Goal: Task Accomplishment & Management: Use online tool/utility

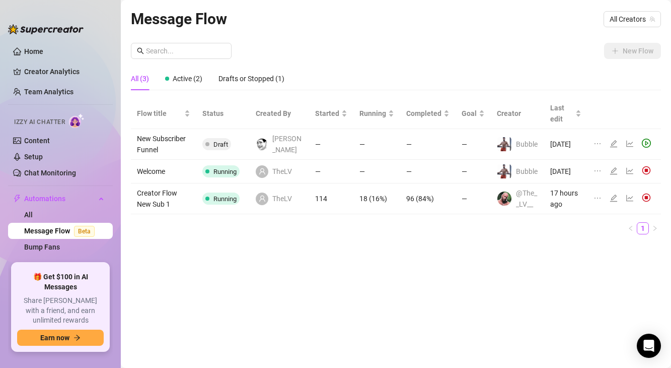
click at [266, 175] on icon "user" at bounding box center [262, 171] width 7 height 7
click at [601, 172] on icon "ellipsis" at bounding box center [598, 171] width 8 height 8
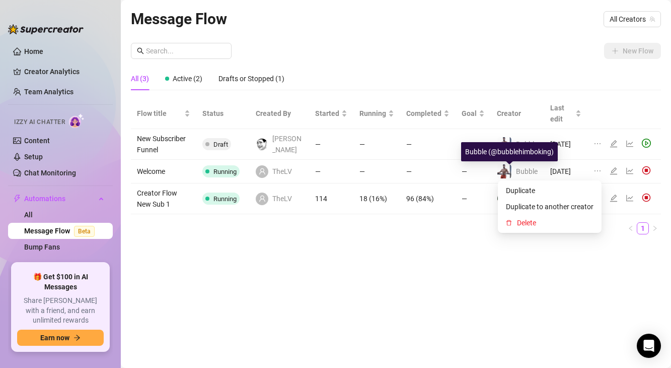
click at [440, 176] on td "—" at bounding box center [427, 172] width 55 height 24
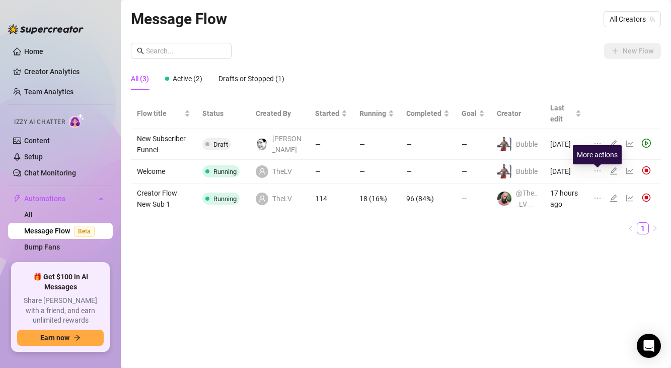
click at [598, 175] on icon "ellipsis" at bounding box center [598, 171] width 8 height 8
click at [175, 177] on td "Welcome" at bounding box center [163, 172] width 65 height 24
click at [150, 173] on td "Welcome" at bounding box center [163, 172] width 65 height 24
click at [317, 178] on td "—" at bounding box center [331, 172] width 44 height 24
click at [616, 175] on icon "edit" at bounding box center [614, 171] width 8 height 8
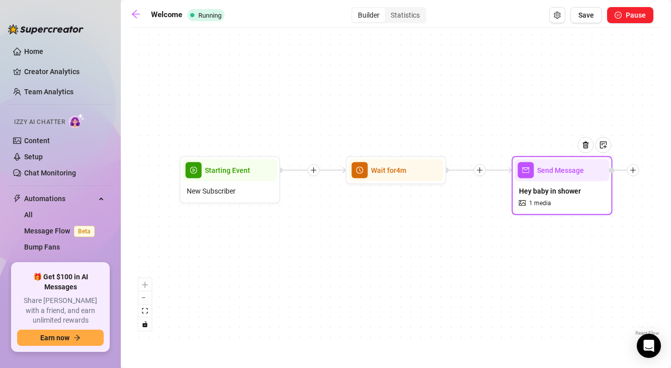
click at [567, 207] on div "Hey baby in shower 1 media" at bounding box center [562, 196] width 95 height 31
click at [137, 17] on icon "arrow-left" at bounding box center [136, 14] width 10 height 10
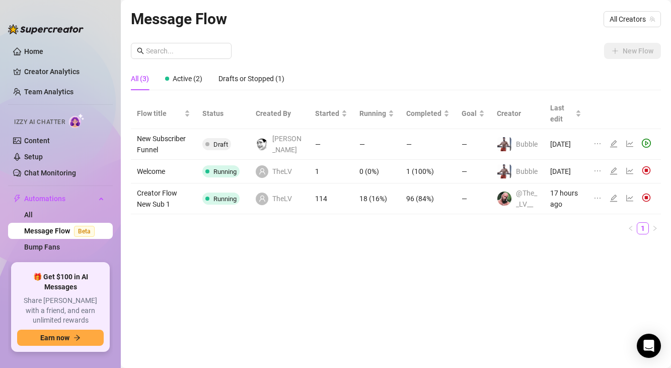
click at [598, 202] on icon "ellipsis" at bounding box center [598, 198] width 8 height 8
click at [549, 235] on span "Duplicate to another creator" at bounding box center [550, 237] width 88 height 11
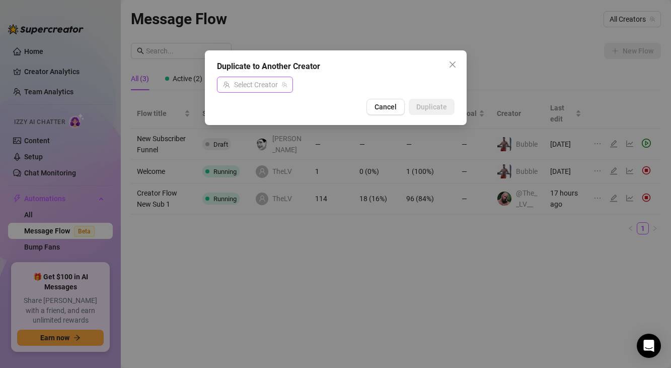
click at [269, 89] on input "search" at bounding box center [250, 84] width 55 height 15
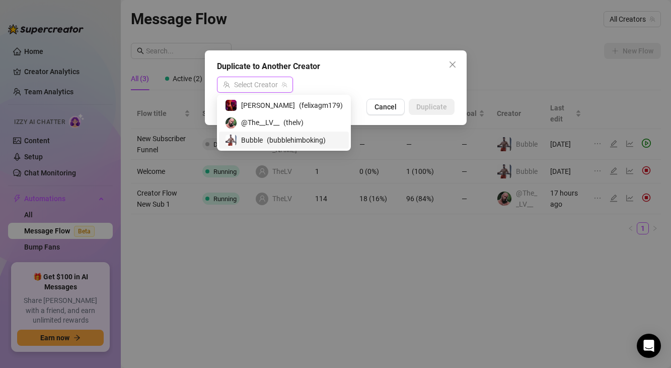
click at [248, 137] on span "Bubble" at bounding box center [252, 139] width 22 height 11
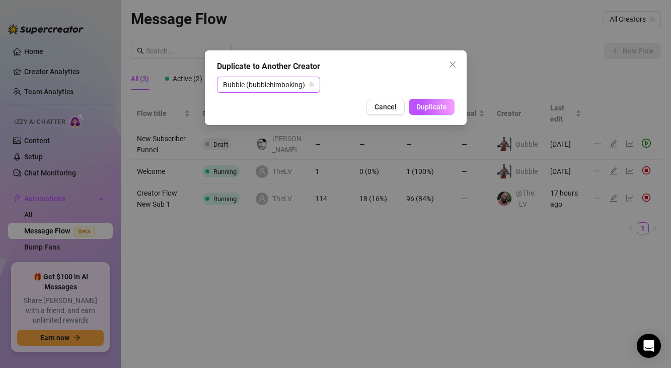
click at [432, 105] on span "Duplicate" at bounding box center [432, 107] width 31 height 8
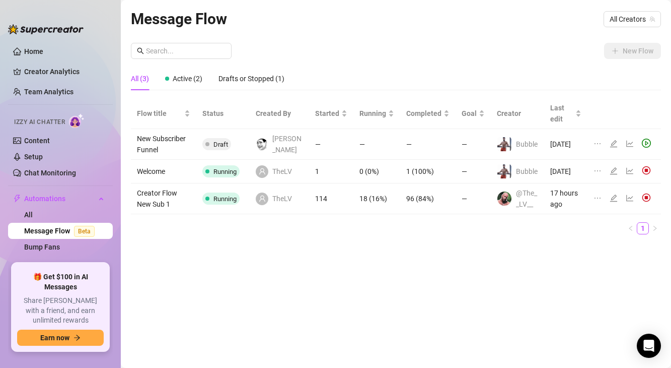
click at [628, 27] on div "Message Flow All Creators" at bounding box center [396, 19] width 530 height 24
click at [629, 19] on span "All Creators" at bounding box center [632, 19] width 45 height 15
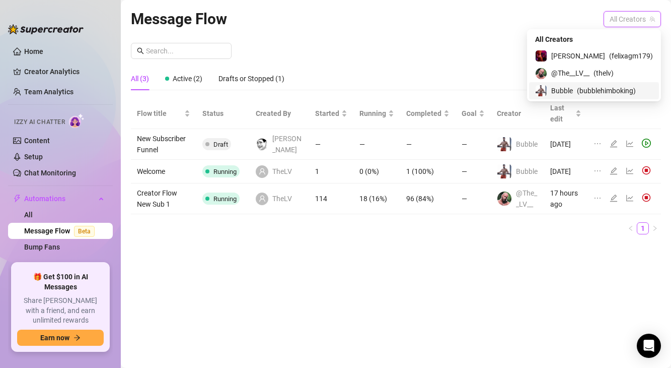
click at [573, 85] on span "Bubble" at bounding box center [563, 90] width 22 height 11
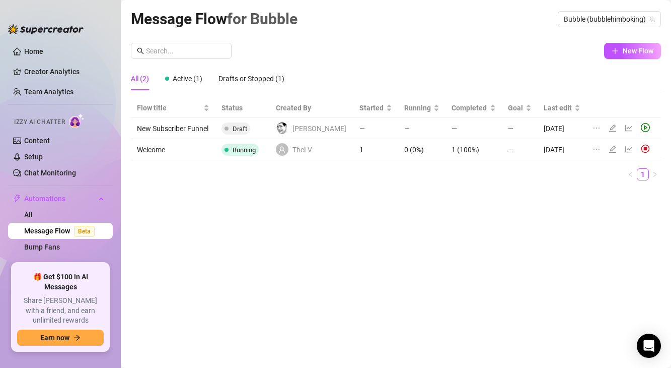
click at [593, 130] on icon "ellipsis" at bounding box center [597, 128] width 8 height 8
drag, startPoint x: 349, startPoint y: 209, endPoint x: 345, endPoint y: 199, distance: 10.4
click at [348, 207] on div "Message Flow for Bubble Bubble (bubblehimboking) New Flow All (2) Active (1) Dr…" at bounding box center [396, 172] width 530 height 330
click at [194, 76] on span "Active (1)" at bounding box center [188, 79] width 30 height 8
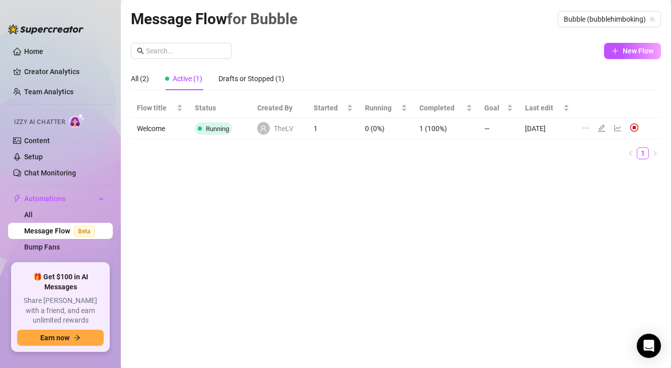
click at [585, 128] on icon "ellipsis" at bounding box center [586, 128] width 8 height 8
click at [590, 90] on div "All (2) Active (1) Drafts or Stopped (1)" at bounding box center [396, 82] width 530 height 31
click at [599, 130] on icon "edit" at bounding box center [602, 128] width 8 height 8
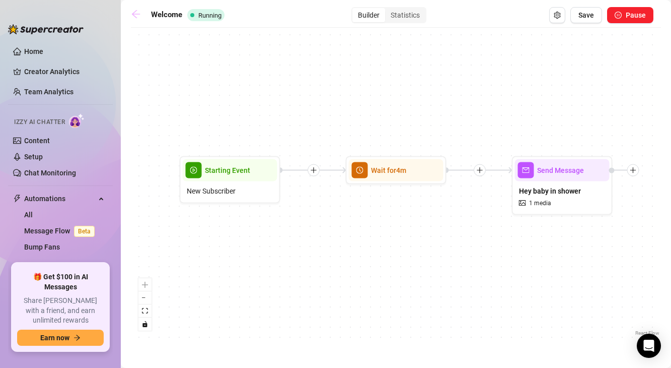
click at [137, 18] on icon "arrow-left" at bounding box center [136, 14] width 8 height 8
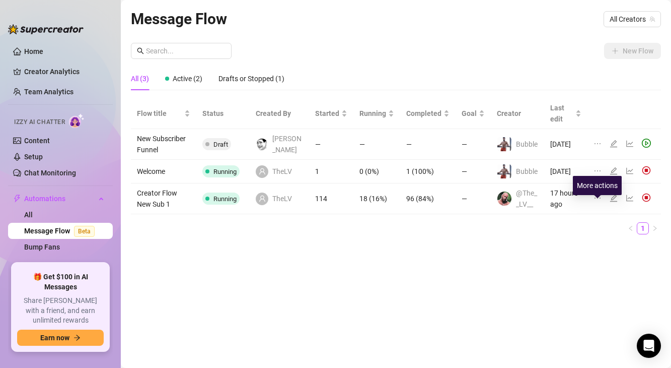
click at [598, 202] on icon "ellipsis" at bounding box center [598, 198] width 8 height 8
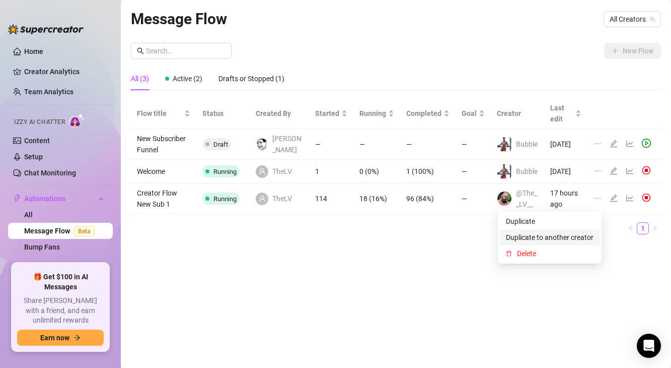
click at [548, 236] on span "Duplicate to another creator" at bounding box center [550, 237] width 88 height 11
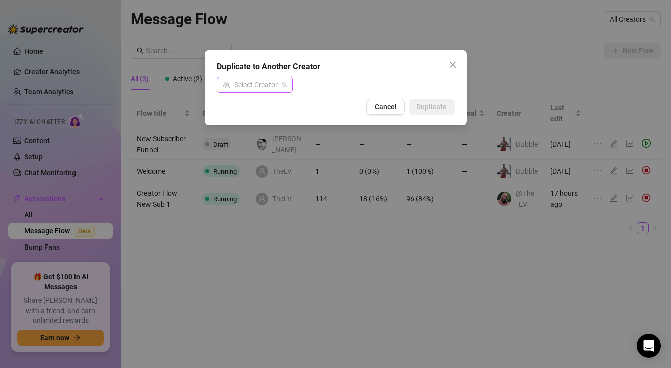
click at [269, 86] on input "search" at bounding box center [250, 84] width 55 height 15
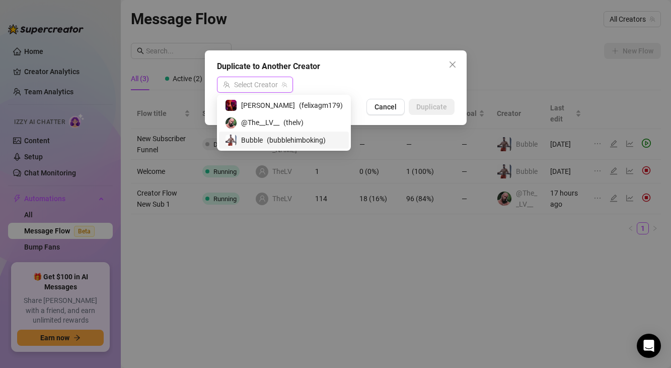
click at [248, 143] on span "Bubble" at bounding box center [252, 139] width 22 height 11
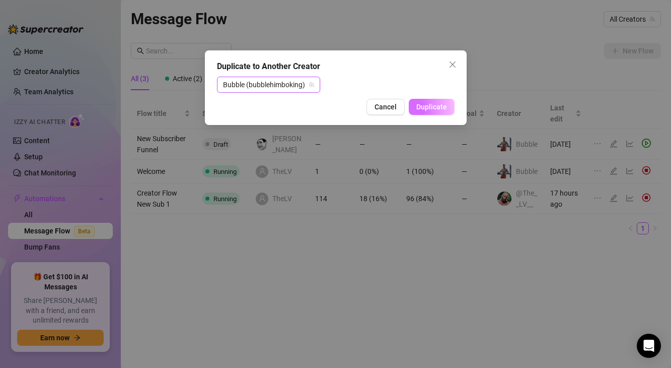
click at [421, 105] on span "Duplicate" at bounding box center [432, 107] width 31 height 8
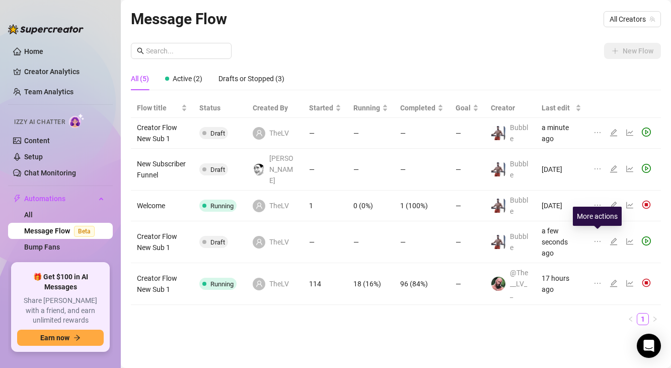
click at [599, 237] on icon "ellipsis" at bounding box center [598, 241] width 8 height 8
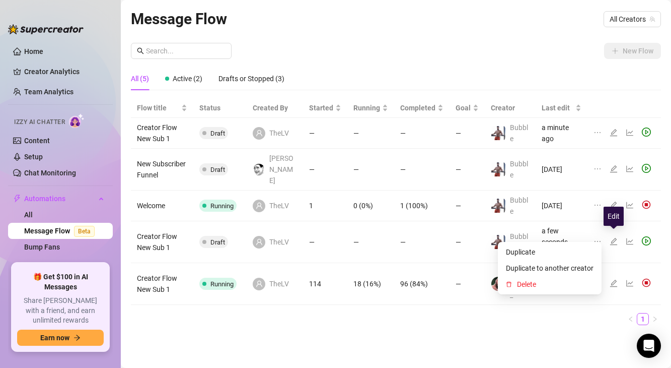
click at [613, 237] on icon "edit" at bounding box center [614, 241] width 8 height 8
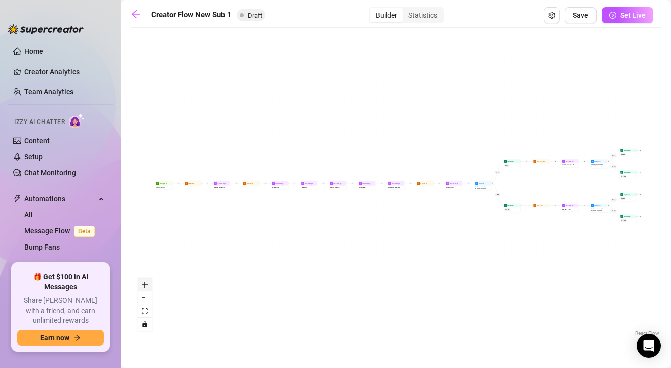
click at [144, 286] on icon "zoom in" at bounding box center [145, 285] width 6 height 6
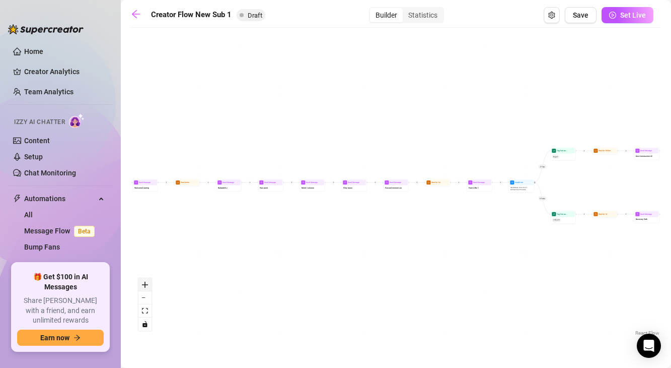
click at [144, 286] on icon "zoom in" at bounding box center [145, 285] width 6 height 6
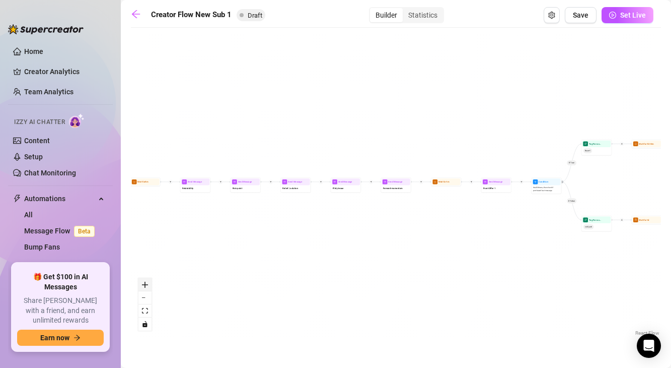
click at [144, 286] on icon "zoom in" at bounding box center [145, 285] width 6 height 6
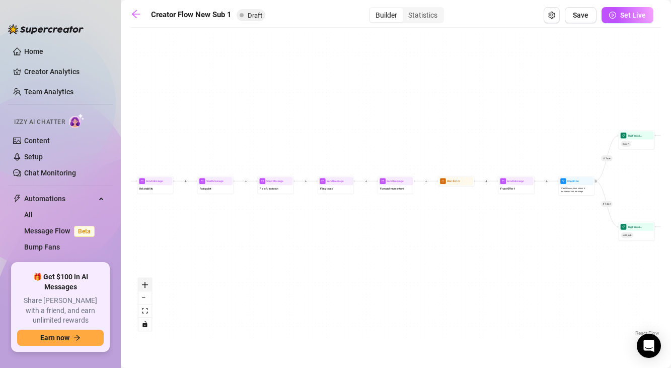
click at [144, 286] on icon "zoom in" at bounding box center [145, 285] width 6 height 6
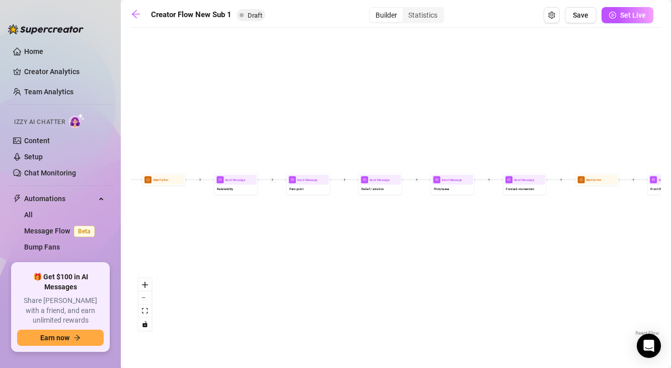
drag, startPoint x: 180, startPoint y: 250, endPoint x: 312, endPoint y: 251, distance: 132.5
click at [312, 251] on div "If True If False If True If False If True If False Wait for 1m Send Message For…" at bounding box center [396, 185] width 530 height 305
drag, startPoint x: 200, startPoint y: 230, endPoint x: 377, endPoint y: 231, distance: 176.3
click at [377, 231] on div "If True If False If True If False If True If False Wait for 1m Send Message For…" at bounding box center [396, 185] width 530 height 305
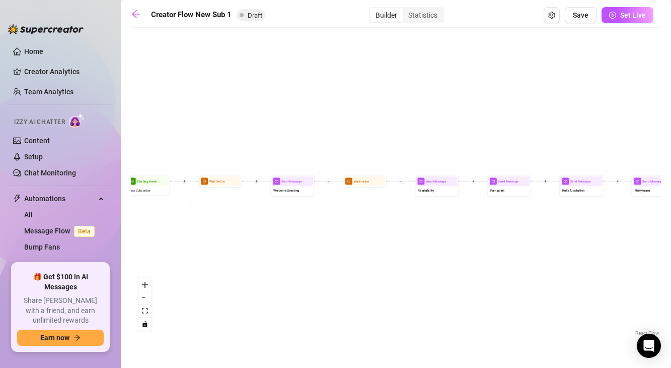
drag, startPoint x: 207, startPoint y: 202, endPoint x: 338, endPoint y: 202, distance: 131.0
click at [338, 202] on div "If True If False If True If False If True If False Wait for 1m Send Message For…" at bounding box center [396, 185] width 530 height 305
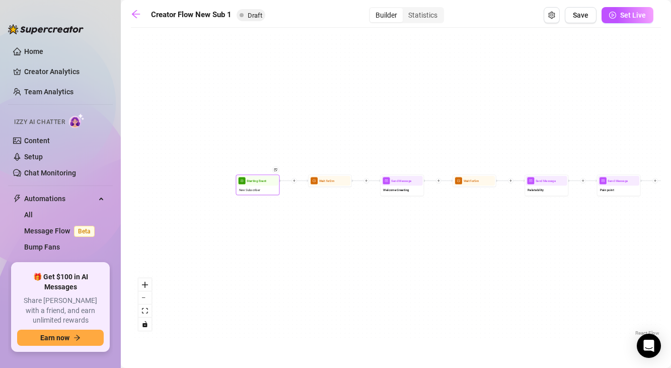
click at [254, 191] on span "New Subscriber" at bounding box center [249, 189] width 21 height 5
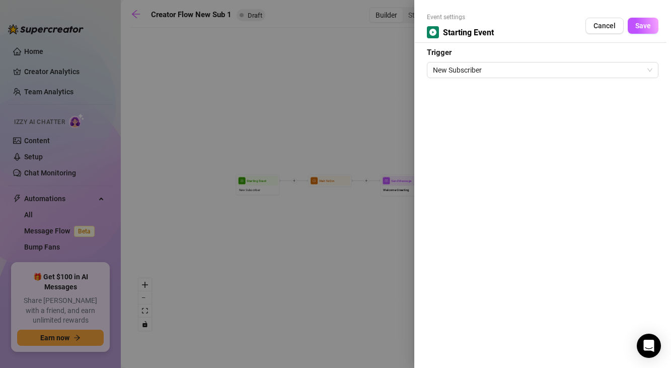
click at [323, 259] on div at bounding box center [335, 184] width 671 height 368
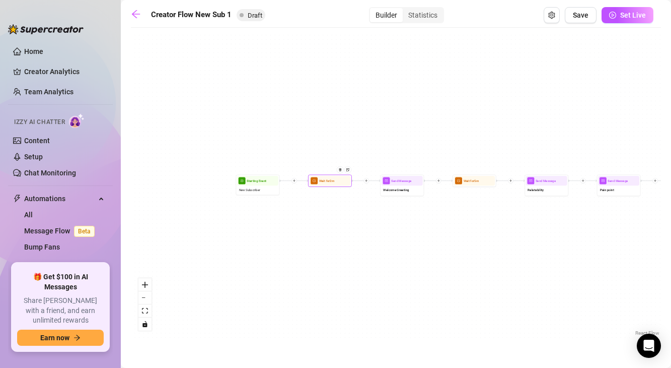
click at [335, 177] on div at bounding box center [341, 173] width 19 height 22
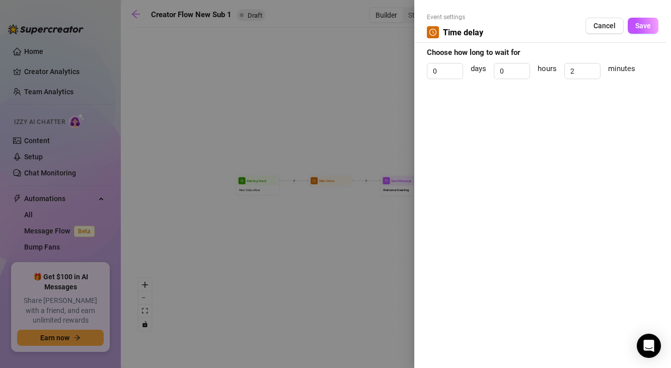
click at [356, 242] on div at bounding box center [335, 184] width 671 height 368
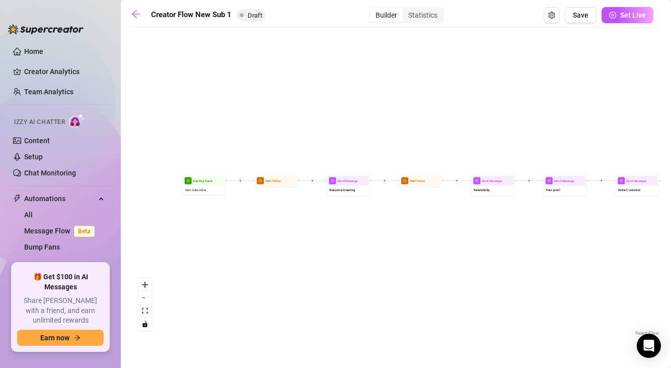
drag, startPoint x: 356, startPoint y: 242, endPoint x: 264, endPoint y: 241, distance: 92.2
click at [264, 240] on div "If True If False If True If False If True If False Wait for 1m Send Message For…" at bounding box center [396, 185] width 530 height 305
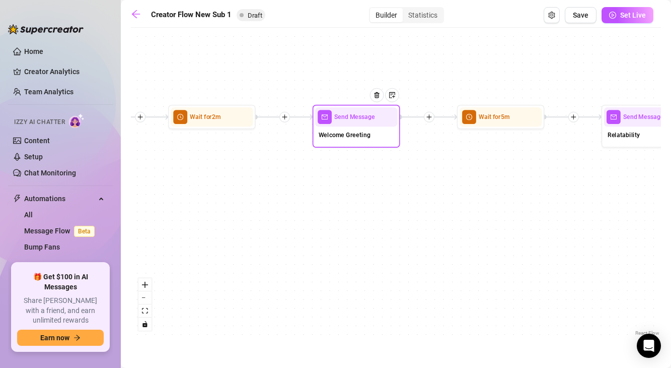
click at [356, 138] on span "Welcome Greeting" at bounding box center [345, 135] width 52 height 10
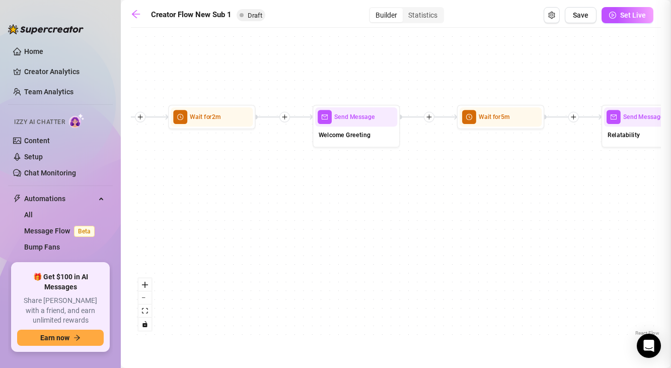
type textarea "Hey {name}! 👋 I love that you are here. I figured I would send you a free welco…"
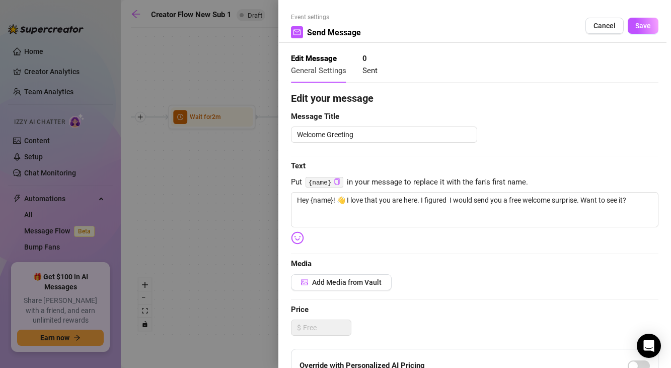
scroll to position [14, 0]
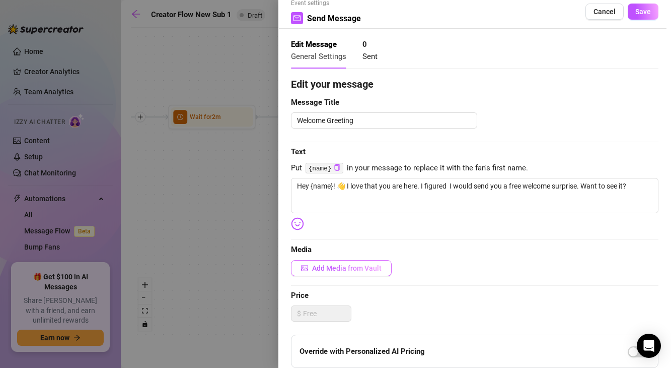
click at [375, 266] on span "Add Media from Vault" at bounding box center [347, 268] width 70 height 8
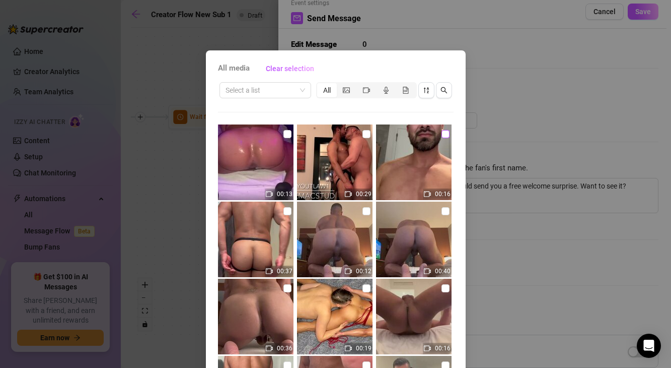
click at [442, 137] on input "checkbox" at bounding box center [446, 134] width 8 height 8
checkbox input "true"
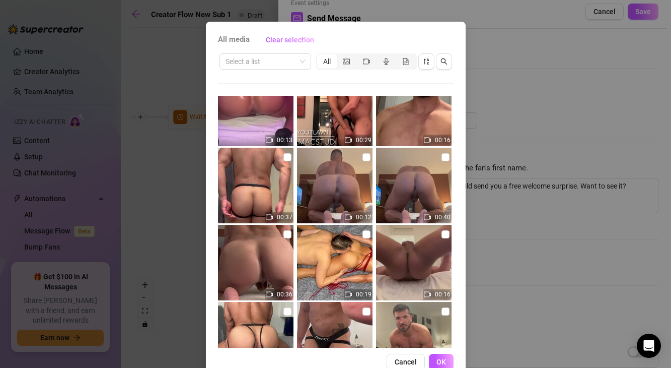
scroll to position [53, 0]
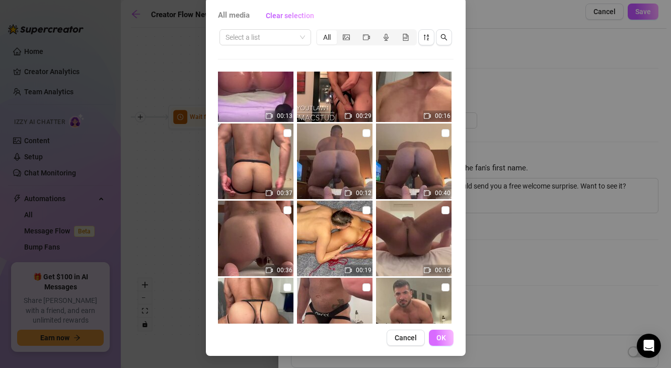
click at [447, 332] on button "OK" at bounding box center [441, 337] width 25 height 16
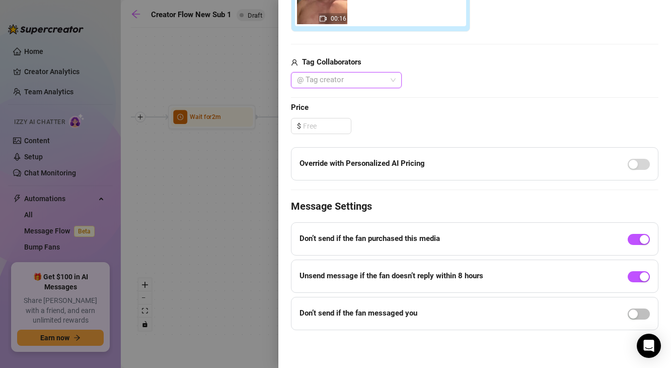
scroll to position [0, 0]
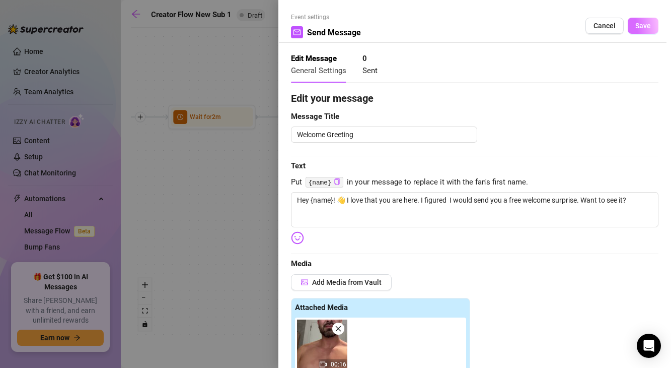
click at [640, 32] on button "Save" at bounding box center [643, 26] width 31 height 16
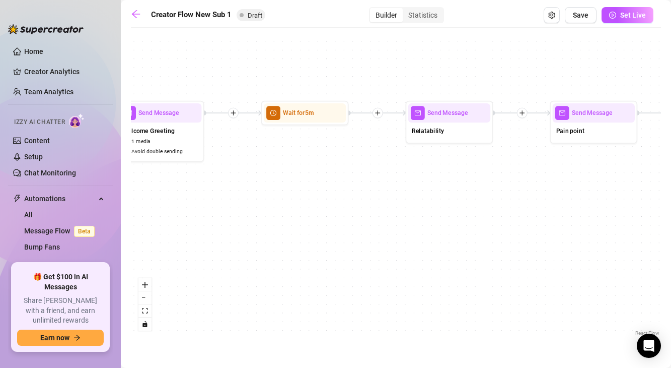
drag, startPoint x: 506, startPoint y: 158, endPoint x: 308, endPoint y: 155, distance: 198.5
click at [308, 155] on div "If True If False If True If False If True If False Wait for 1m Send Message For…" at bounding box center [396, 185] width 530 height 305
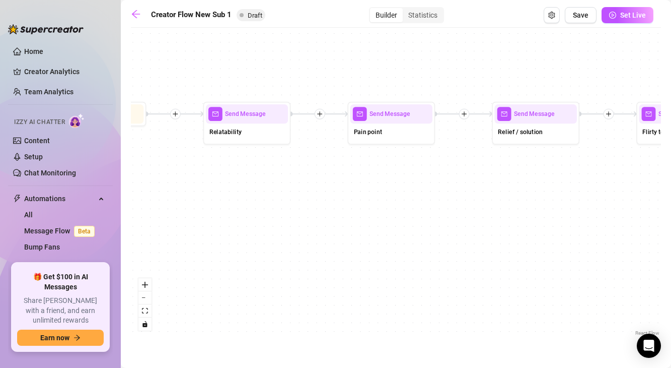
drag, startPoint x: 519, startPoint y: 151, endPoint x: 303, endPoint y: 153, distance: 216.6
click at [303, 153] on div "If True If False If True If False If True If False Wait for 1m Send Message For…" at bounding box center [396, 185] width 530 height 305
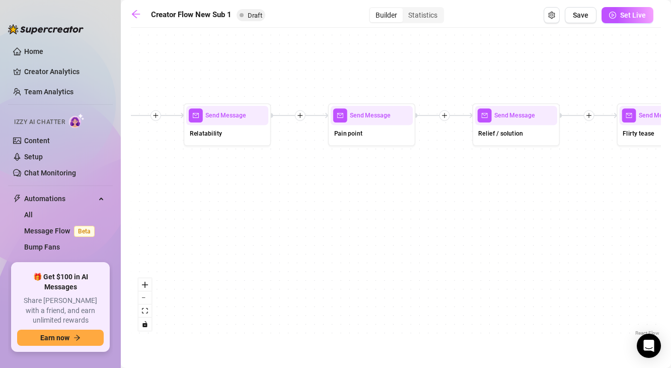
drag, startPoint x: 521, startPoint y: 193, endPoint x: 366, endPoint y: 192, distance: 155.7
click at [366, 192] on div "If True If False If True If False If True If False Wait for 1m Send Message For…" at bounding box center [396, 185] width 530 height 305
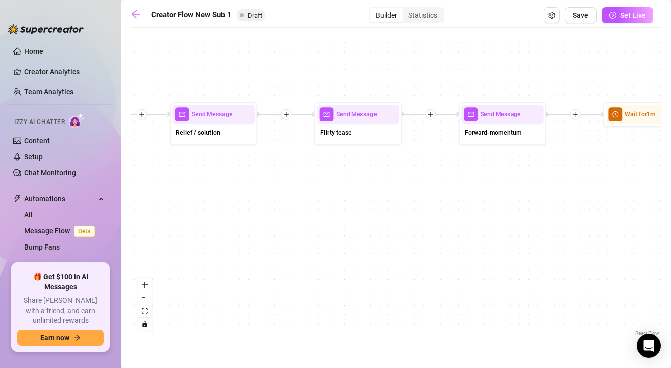
drag, startPoint x: 509, startPoint y: 185, endPoint x: 356, endPoint y: 184, distance: 153.1
click at [356, 185] on div "If True If False If True If False If True If False Wait for 1m Send Message For…" at bounding box center [396, 185] width 530 height 305
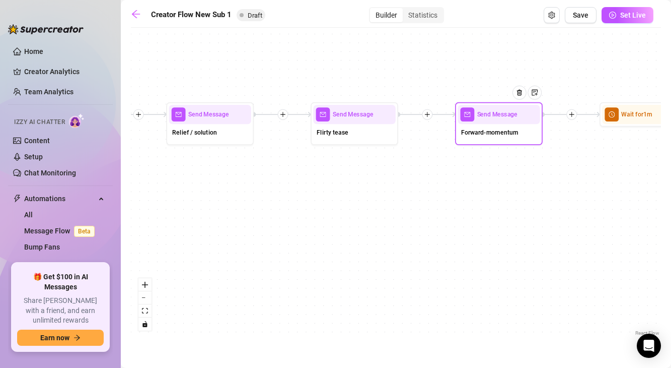
click at [489, 139] on div "Forward-momentum" at bounding box center [499, 133] width 82 height 19
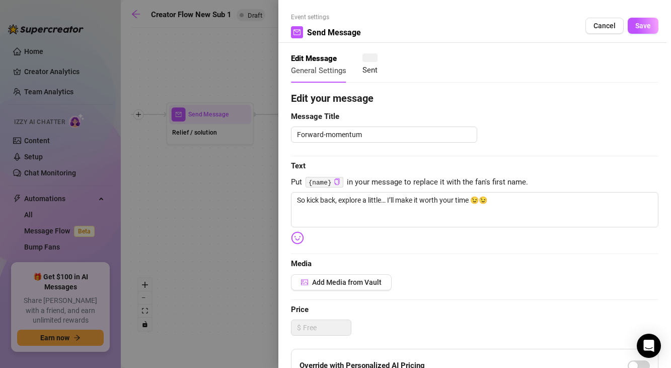
type textarea "So kick back, explore a little… I’ll make it worth your time 😉😉"
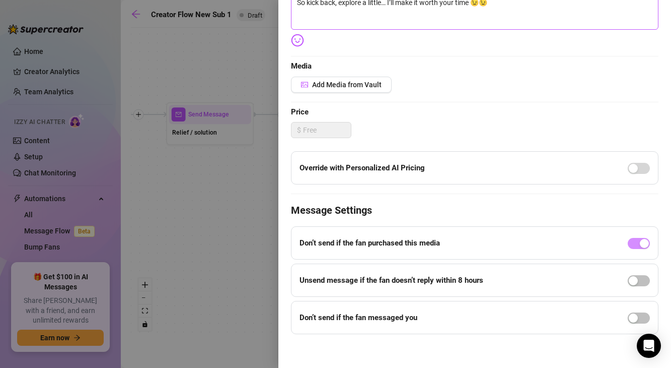
scroll to position [199, 0]
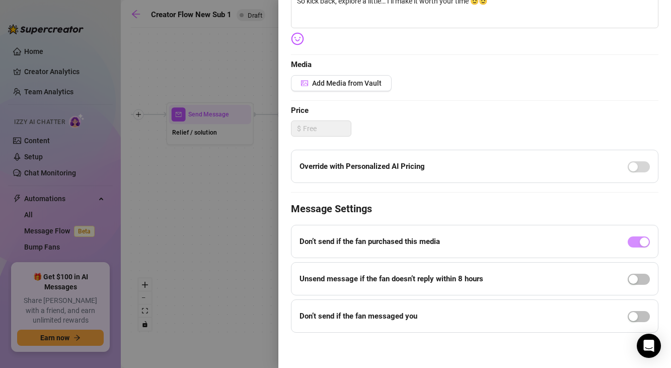
click at [217, 256] on div at bounding box center [335, 184] width 671 height 368
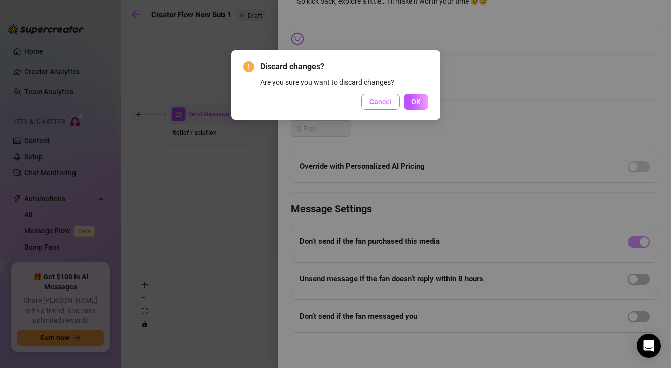
click at [380, 98] on span "Cancel" at bounding box center [381, 102] width 22 height 8
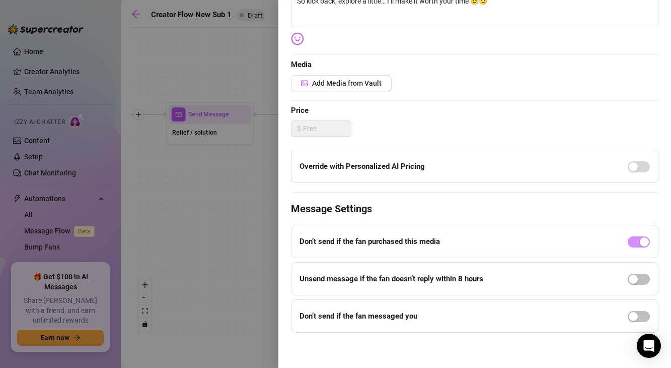
scroll to position [0, 0]
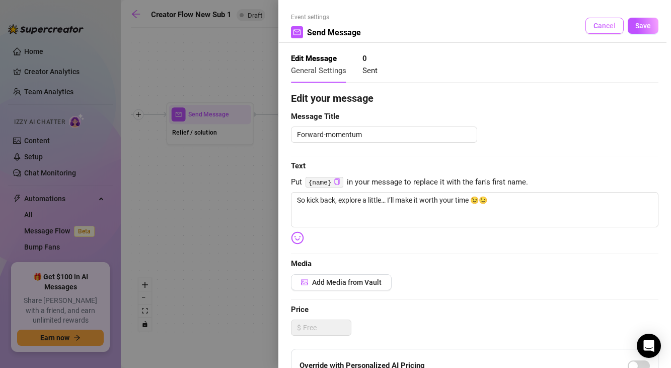
click at [612, 25] on span "Cancel" at bounding box center [605, 26] width 22 height 8
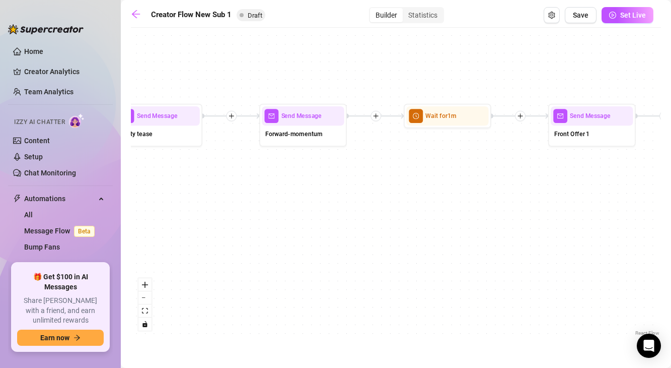
drag, startPoint x: 592, startPoint y: 211, endPoint x: 393, endPoint y: 214, distance: 199.0
click at [393, 214] on div "If True If False If True If False If True If False Wait for 1m Send Message For…" at bounding box center [396, 185] width 530 height 305
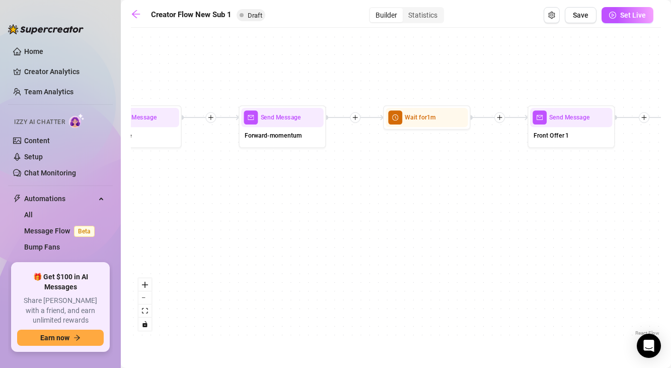
drag, startPoint x: 507, startPoint y: 197, endPoint x: 337, endPoint y: 214, distance: 170.6
click at [338, 214] on div "If True If False If True If False If True If False Wait for 1m Send Message For…" at bounding box center [396, 185] width 530 height 305
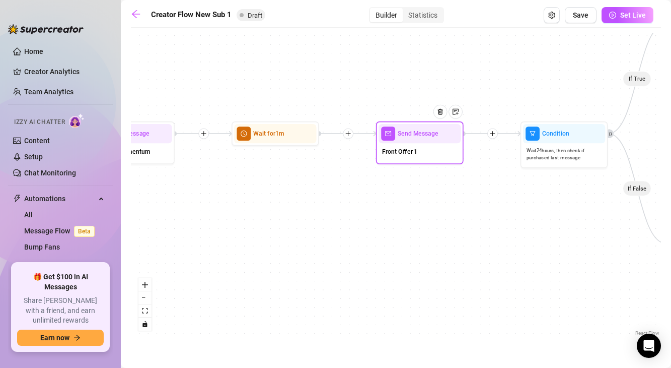
click at [410, 142] on div "Send Message" at bounding box center [420, 133] width 82 height 19
click at [437, 147] on div "Front Offer 1" at bounding box center [420, 152] width 82 height 19
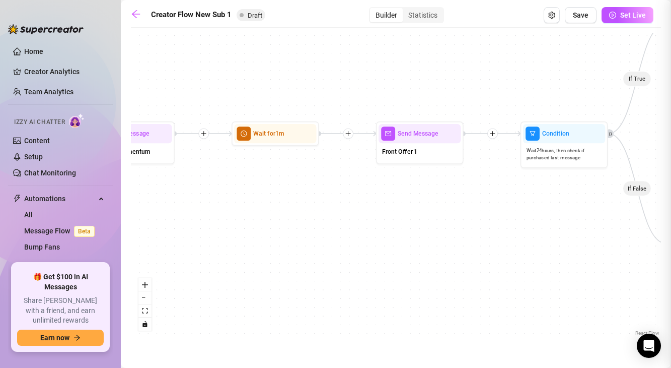
type textarea "Since you’re new, I’ll let you in on something most don’t see until later 😈. Bu…"
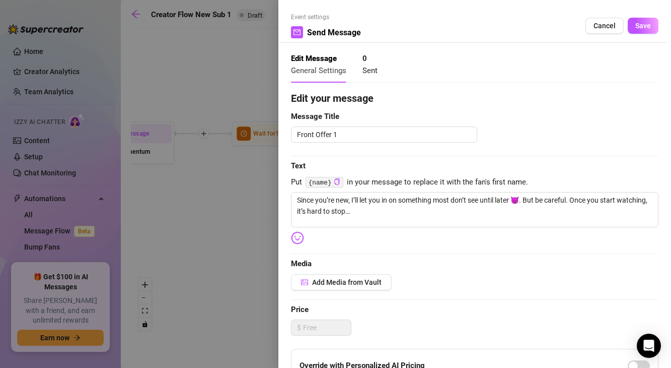
scroll to position [19, 0]
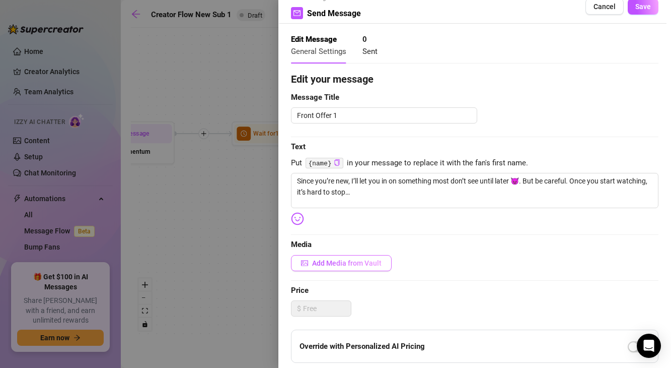
click at [371, 264] on span "Add Media from Vault" at bounding box center [347, 263] width 70 height 8
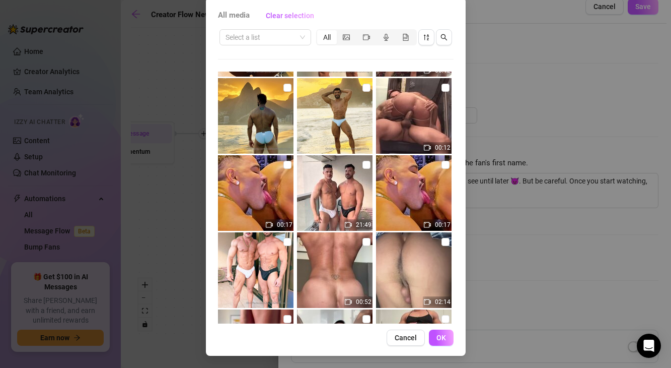
scroll to position [931, 0]
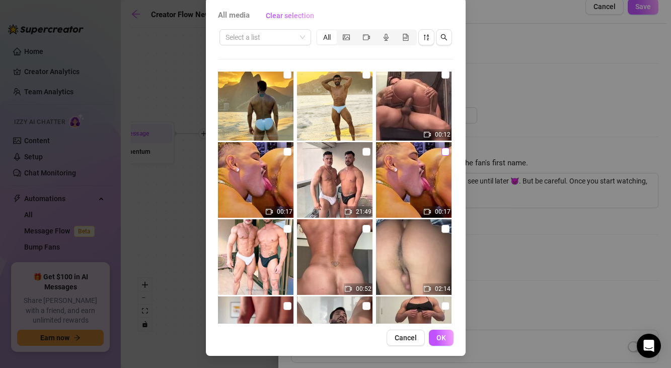
click at [444, 156] on label at bounding box center [446, 151] width 8 height 11
click at [444, 156] on input "checkbox" at bounding box center [446, 152] width 8 height 8
checkbox input "true"
click at [363, 152] on input "checkbox" at bounding box center [367, 152] width 8 height 8
checkbox input "true"
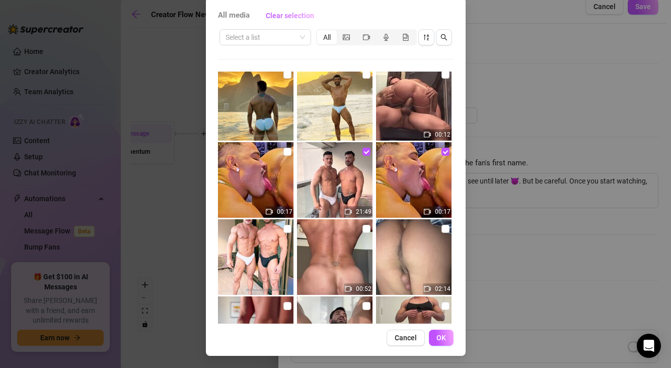
click at [513, 250] on div "All media Clear selection Select a list All 00:13 00:29 00:16 00:37 00:12 00:40…" at bounding box center [335, 184] width 671 height 368
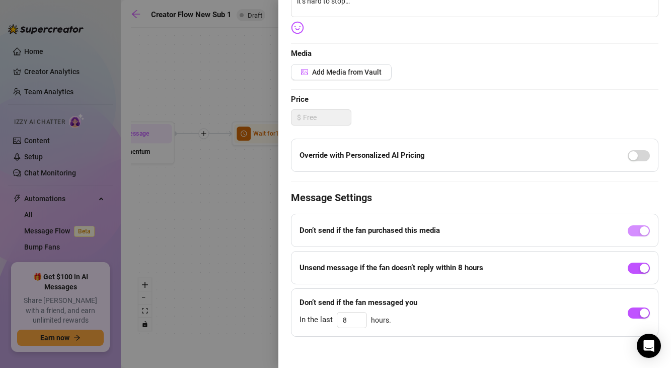
scroll to position [44, 0]
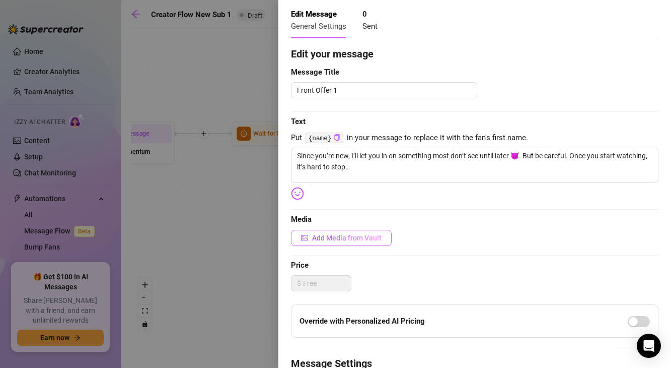
click at [368, 237] on span "Add Media from Vault" at bounding box center [347, 238] width 70 height 8
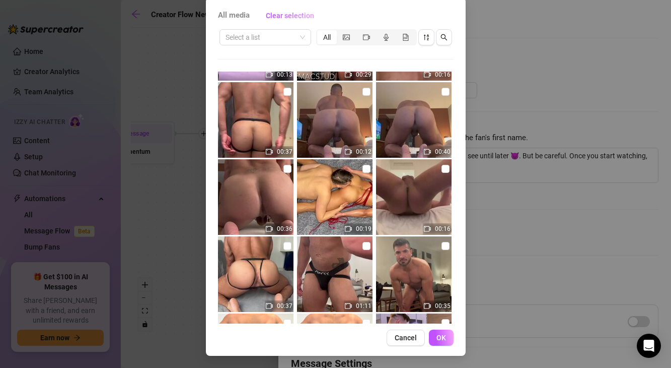
scroll to position [70, 0]
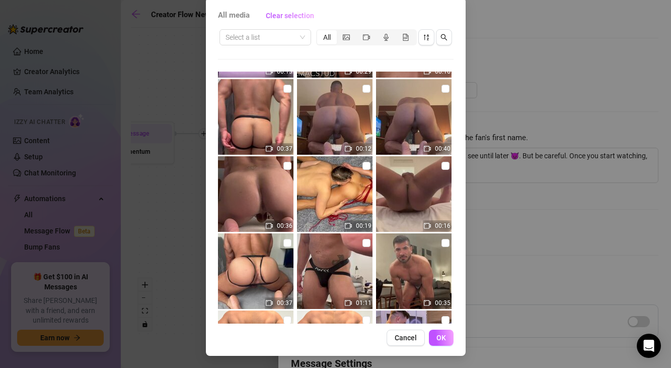
click at [370, 91] on img at bounding box center [335, 117] width 76 height 76
checkbox input "true"
click at [443, 88] on input "checkbox" at bounding box center [446, 89] width 8 height 8
checkbox input "true"
click at [290, 159] on img at bounding box center [256, 194] width 76 height 76
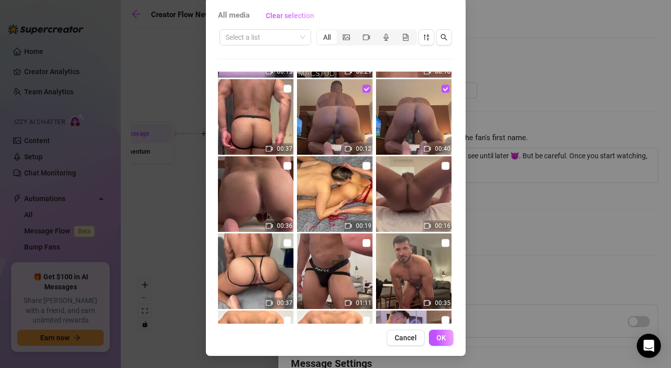
checkbox input "true"
click at [290, 91] on input "checkbox" at bounding box center [288, 89] width 8 height 8
checkbox input "true"
click at [444, 168] on input "checkbox" at bounding box center [446, 166] width 8 height 8
checkbox input "true"
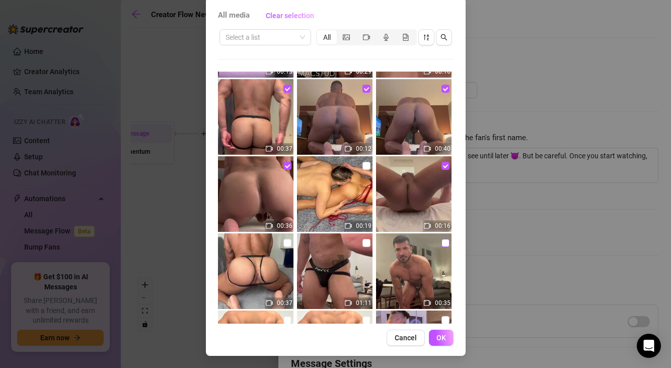
click at [443, 244] on input "checkbox" at bounding box center [446, 243] width 8 height 8
checkbox input "true"
click at [440, 341] on span "OK" at bounding box center [442, 337] width 10 height 8
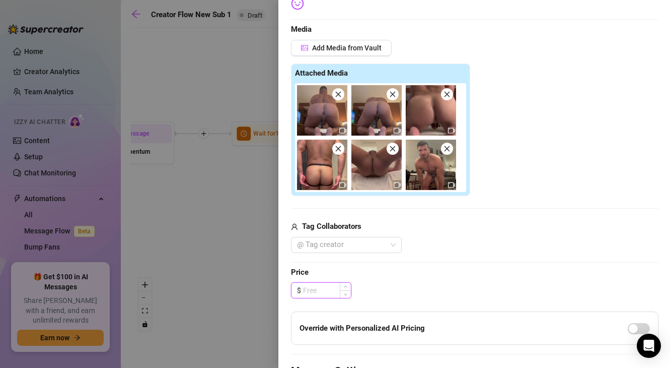
click at [324, 289] on input at bounding box center [327, 290] width 48 height 15
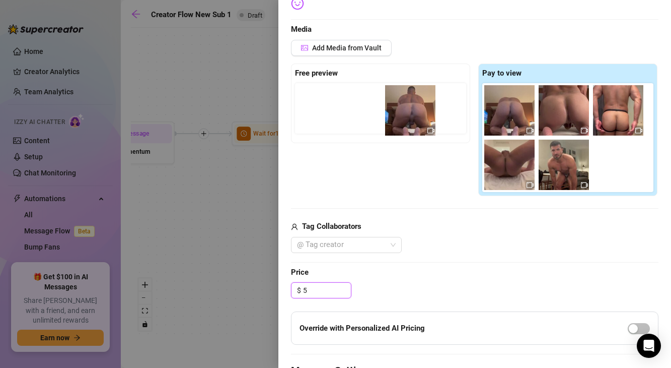
drag, startPoint x: 507, startPoint y: 115, endPoint x: 378, endPoint y: 120, distance: 129.5
click at [378, 120] on div "Free preview Pay to view" at bounding box center [475, 129] width 368 height 133
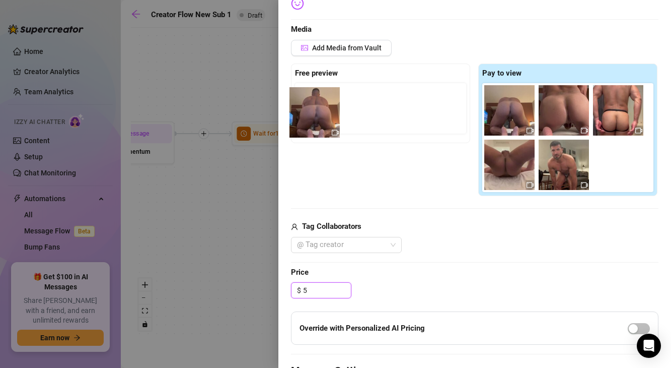
drag, startPoint x: 511, startPoint y: 118, endPoint x: 310, endPoint y: 120, distance: 201.0
click at [310, 120] on div "Free preview Pay to view" at bounding box center [475, 129] width 368 height 133
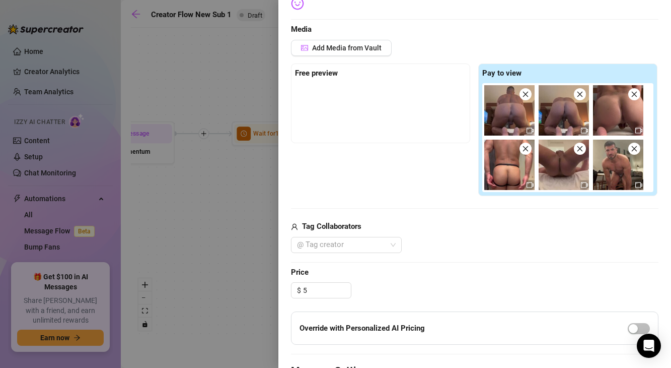
click at [436, 182] on div "Free preview Pay to view" at bounding box center [475, 129] width 368 height 133
type input "5.00"
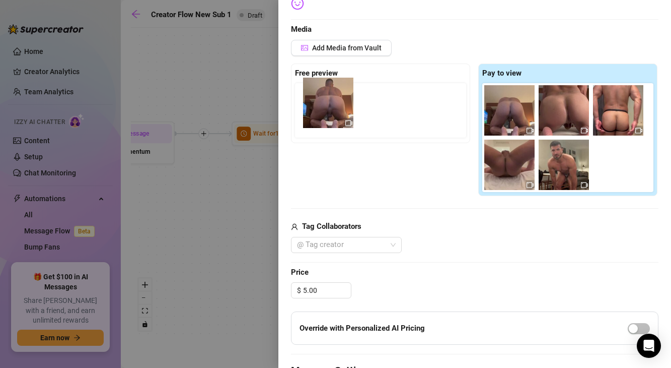
drag, startPoint x: 501, startPoint y: 112, endPoint x: 316, endPoint y: 105, distance: 184.5
click at [316, 105] on div "Free preview Pay to view" at bounding box center [475, 129] width 368 height 133
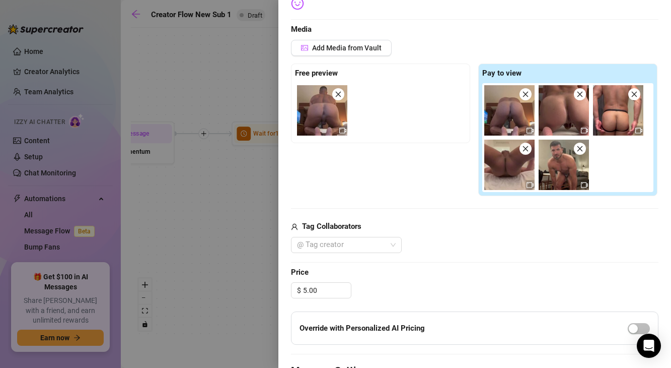
click at [386, 172] on div "Free preview Pay to view" at bounding box center [475, 129] width 368 height 133
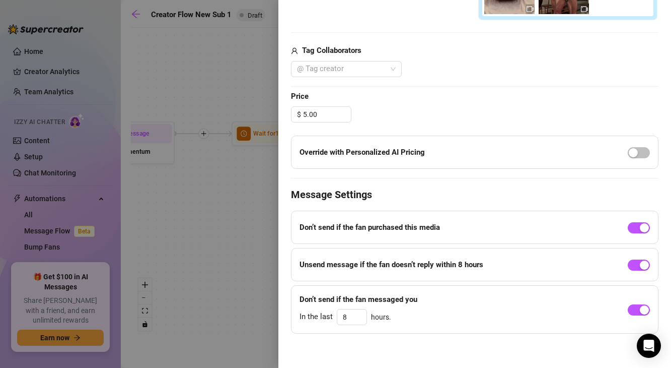
scroll to position [414, 0]
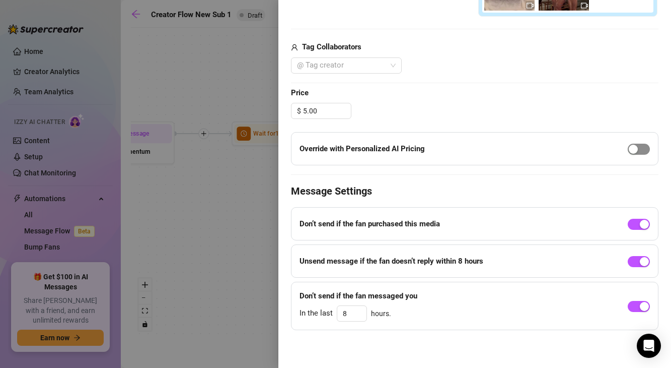
click at [647, 152] on span "button" at bounding box center [639, 149] width 22 height 11
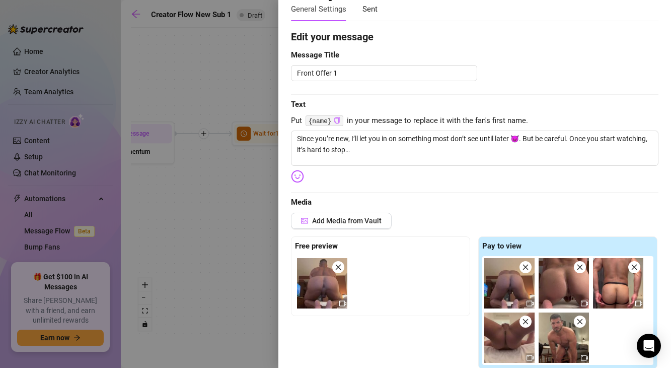
scroll to position [0, 0]
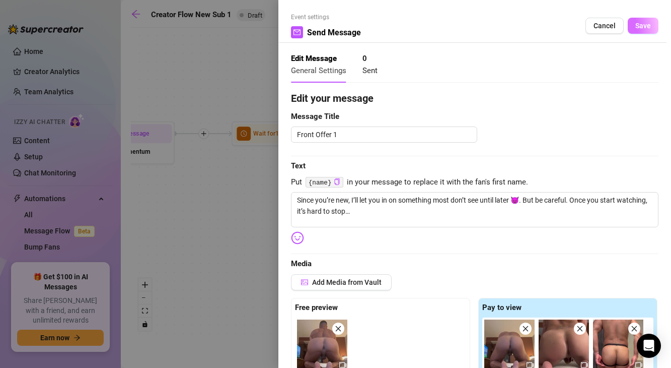
click at [641, 29] on span "Save" at bounding box center [644, 26] width 16 height 8
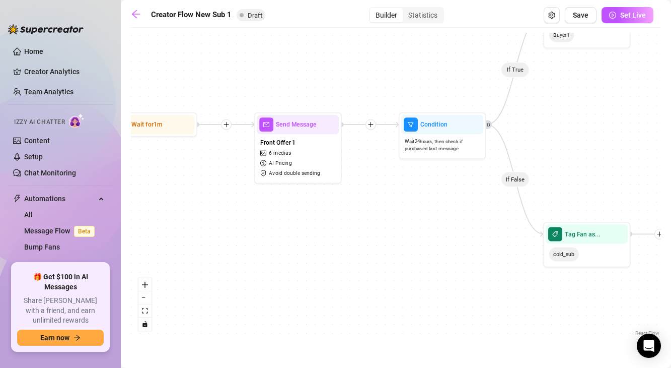
drag, startPoint x: 552, startPoint y: 236, endPoint x: 429, endPoint y: 227, distance: 123.2
click at [429, 227] on div "If True If False If True If False If True If False Wait for 1m Send Message For…" at bounding box center [396, 185] width 530 height 305
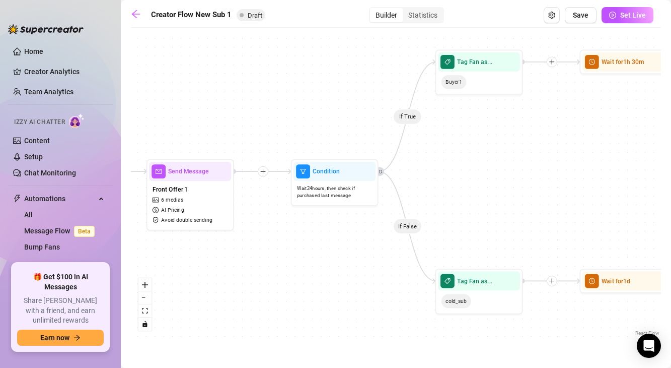
drag, startPoint x: 573, startPoint y: 139, endPoint x: 458, endPoint y: 188, distance: 124.5
click at [458, 188] on div "If True If False If True If False If True If False Wait for 1m Send Message For…" at bounding box center [396, 185] width 530 height 305
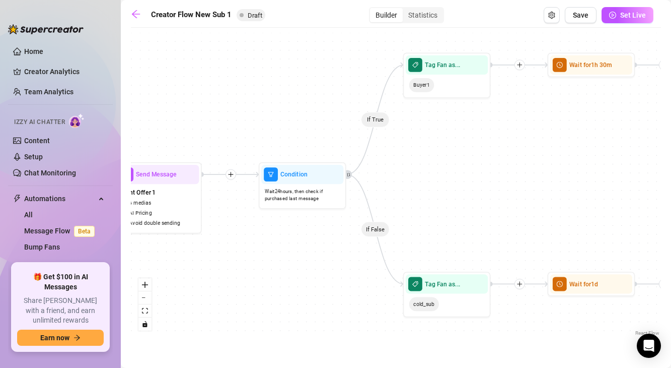
drag, startPoint x: 573, startPoint y: 149, endPoint x: 455, endPoint y: 155, distance: 118.0
click at [456, 155] on div "If True If False If True If False If True If False Wait for 1m Send Message For…" at bounding box center [396, 185] width 530 height 305
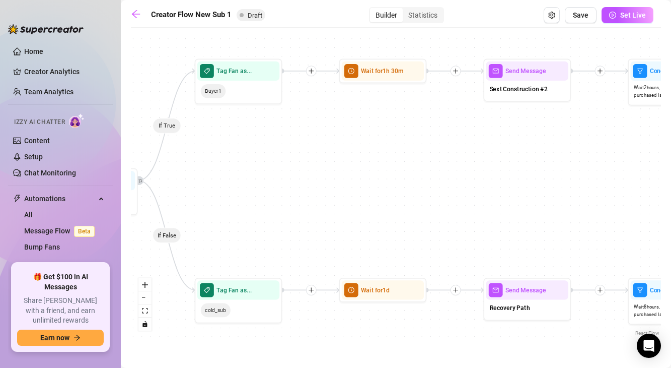
drag, startPoint x: 529, startPoint y: 153, endPoint x: 388, endPoint y: 153, distance: 141.0
click at [388, 153] on div "If True If False If True If False If True If False Wait for 1m Send Message For…" at bounding box center [396, 185] width 530 height 305
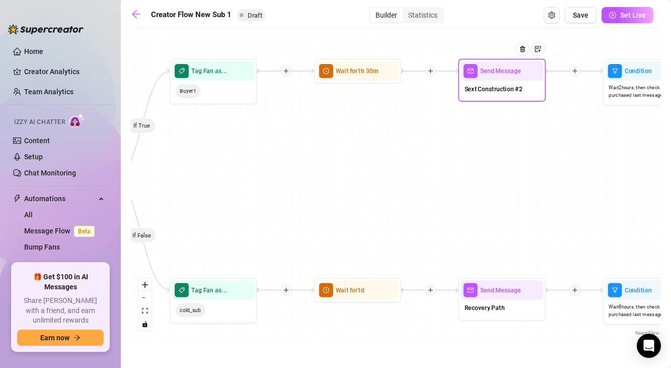
click at [493, 95] on div "Sext Construction #2" at bounding box center [502, 90] width 82 height 19
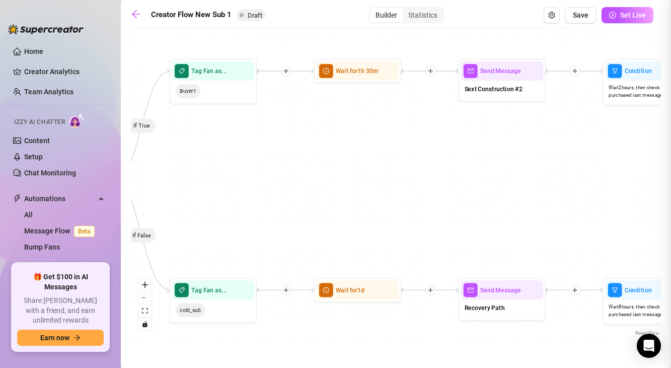
type textarea "Ok, you saw how intense that was. Here’s the problem… most guys who stop there …"
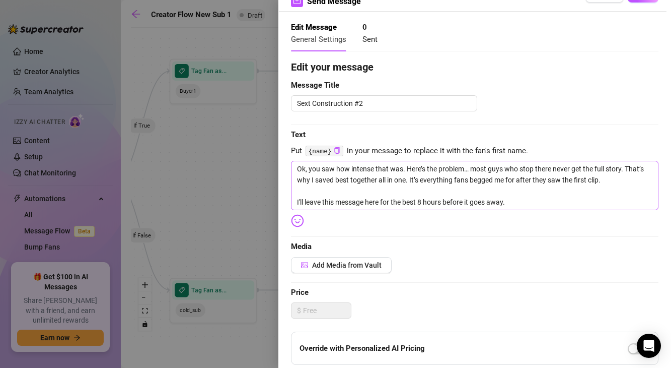
scroll to position [186, 0]
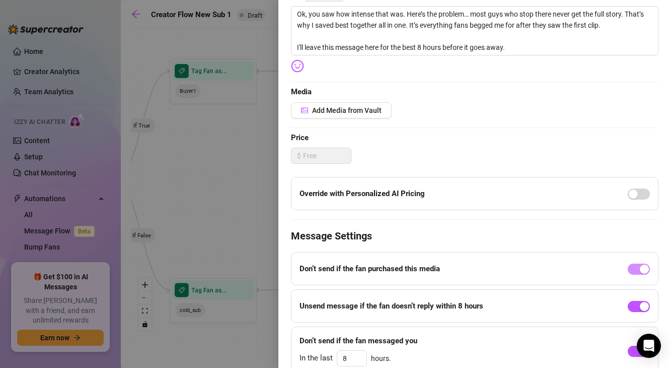
click at [228, 190] on div at bounding box center [335, 184] width 671 height 368
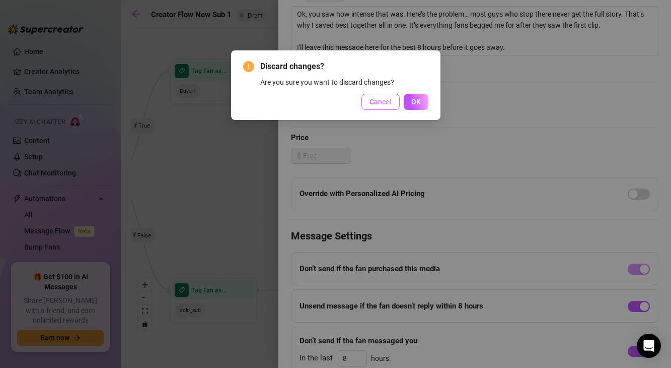
click at [390, 105] on span "Cancel" at bounding box center [381, 102] width 22 height 8
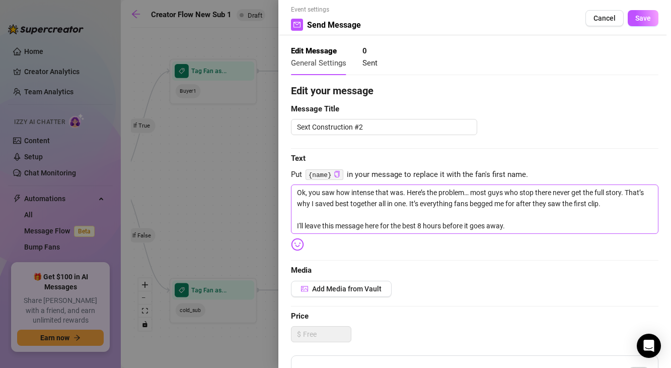
scroll to position [9, 0]
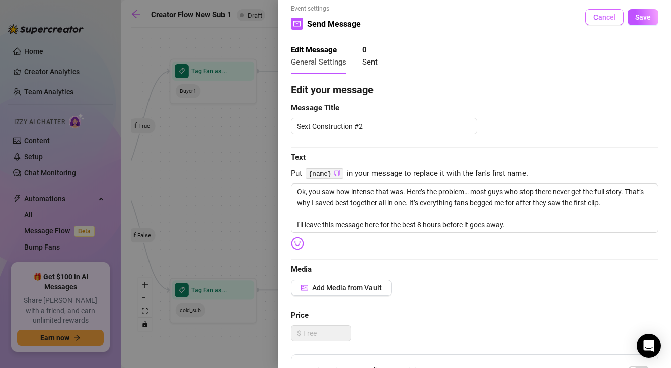
click at [615, 18] on span "Cancel" at bounding box center [605, 17] width 22 height 8
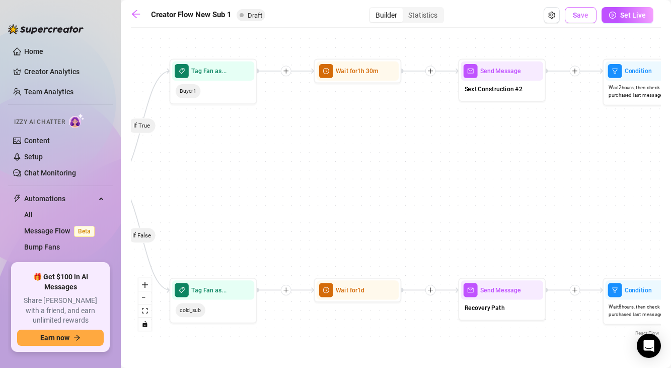
click at [585, 17] on span "Save" at bounding box center [581, 15] width 16 height 8
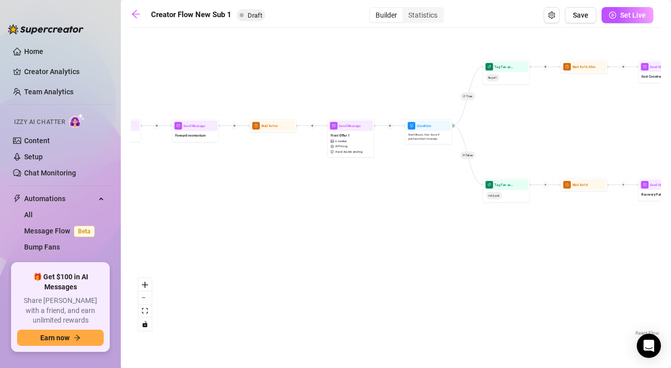
drag, startPoint x: 496, startPoint y: 192, endPoint x: 370, endPoint y: 206, distance: 126.7
click at [370, 206] on div "If True If False If True If False If True If False Wait for 1m Send Message For…" at bounding box center [396, 185] width 530 height 305
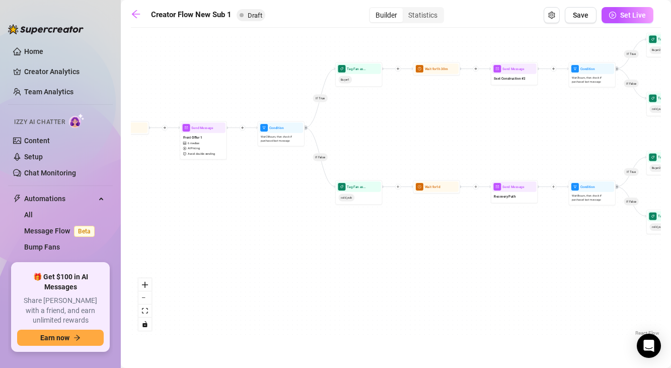
drag, startPoint x: 538, startPoint y: 229, endPoint x: 332, endPoint y: 227, distance: 206.0
click at [332, 227] on div "If True If False If True If False If True If False Wait for 1m Send Message For…" at bounding box center [396, 185] width 530 height 305
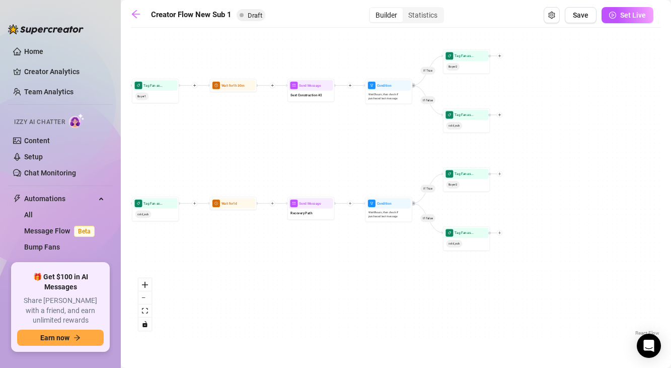
drag, startPoint x: 533, startPoint y: 262, endPoint x: 386, endPoint y: 284, distance: 148.6
click at [386, 284] on div "If True If False If True If False If True If False Wait for 1m Send Message For…" at bounding box center [396, 185] width 530 height 305
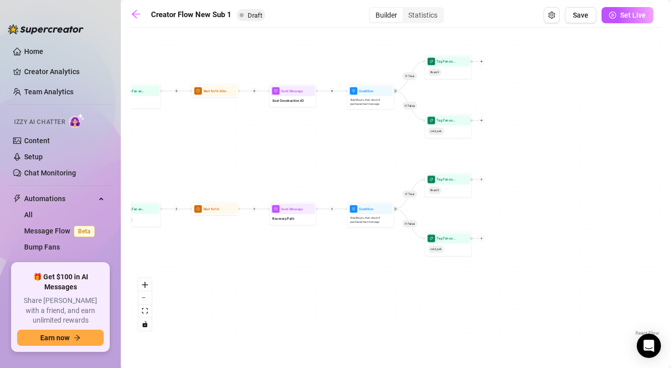
drag, startPoint x: 391, startPoint y: 141, endPoint x: 361, endPoint y: 152, distance: 32.0
click at [361, 152] on div "If True If False If True If False If True If False Wait for 1m Send Message For…" at bounding box center [396, 185] width 530 height 305
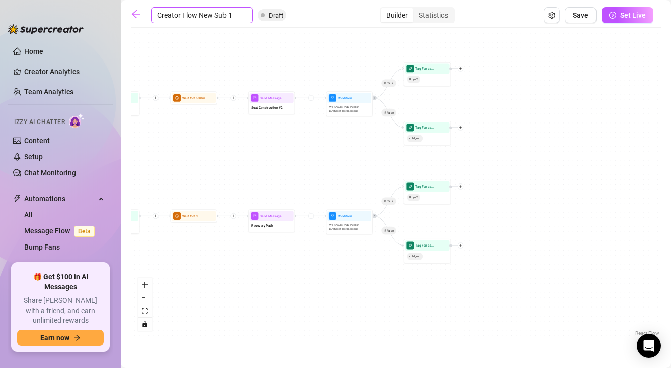
click at [227, 15] on input "Creator Flow New Sub 1" at bounding box center [202, 15] width 102 height 16
drag, startPoint x: 234, startPoint y: 13, endPoint x: 229, endPoint y: 14, distance: 5.1
click at [229, 14] on input "Creator Flow New Sub 1" at bounding box center [202, 15] width 102 height 16
click at [217, 11] on input "Creator Flow New Sub 1" at bounding box center [202, 15] width 102 height 16
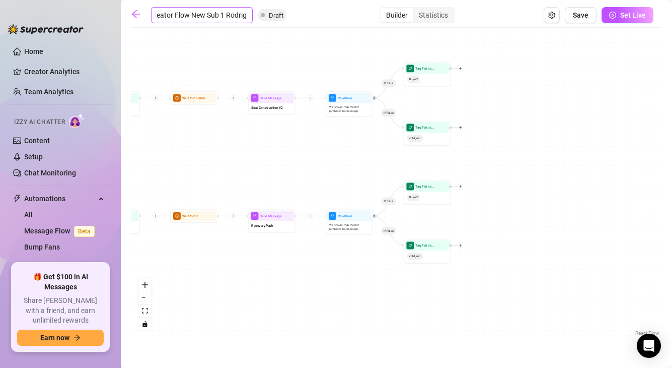
scroll to position [0, 28]
type input "Creator Flow New Sub 1 Rodrigo"
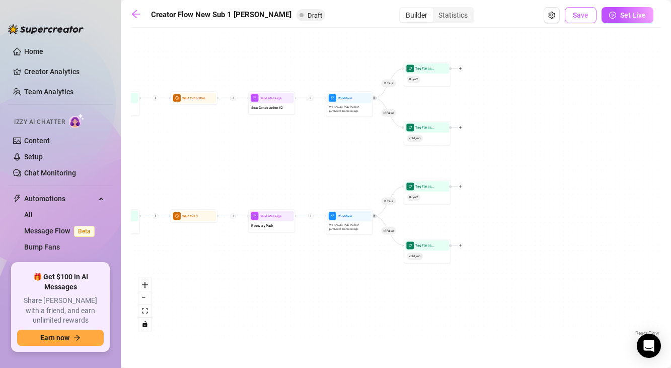
click at [584, 17] on span "Save" at bounding box center [581, 15] width 16 height 8
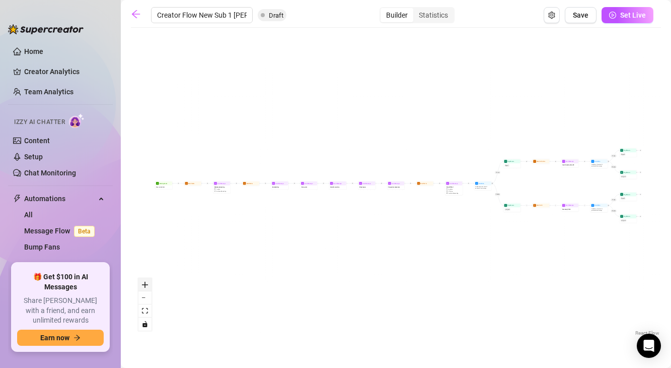
click at [145, 283] on icon "zoom in" at bounding box center [145, 285] width 6 height 6
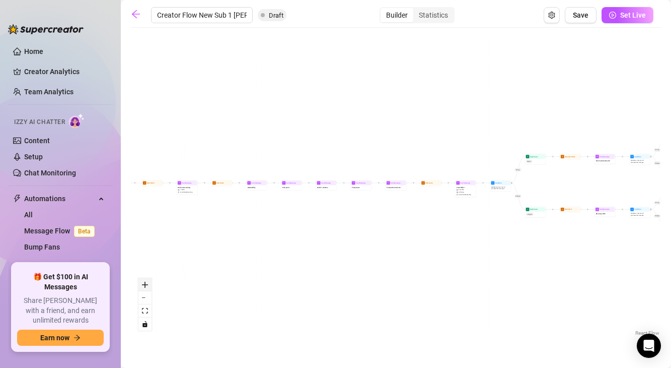
click at [145, 283] on icon "zoom in" at bounding box center [145, 285] width 6 height 6
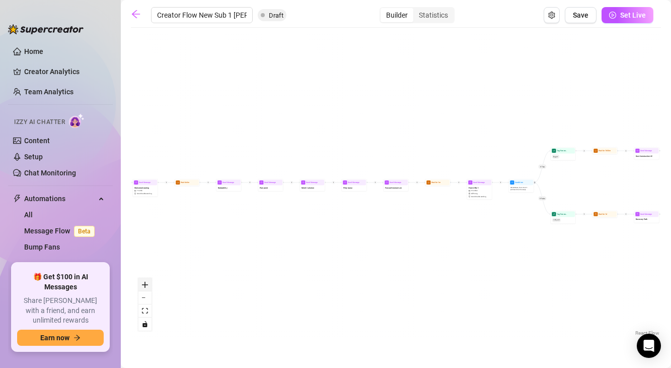
click at [145, 283] on icon "zoom in" at bounding box center [145, 285] width 6 height 6
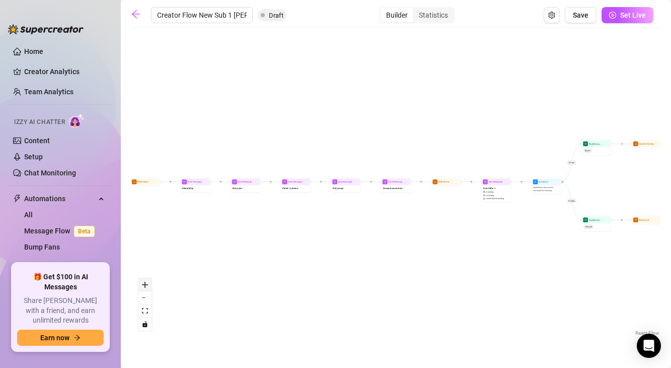
click at [145, 283] on icon "zoom in" at bounding box center [145, 285] width 6 height 6
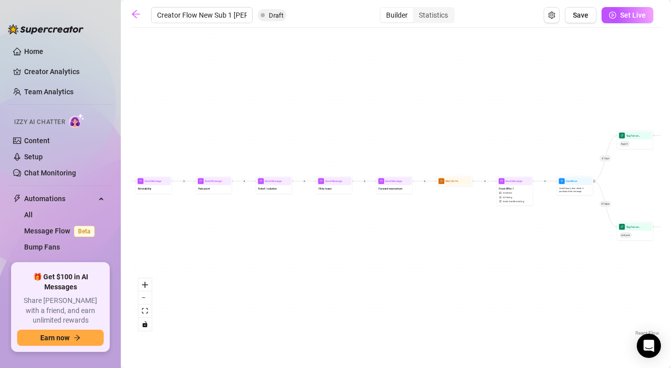
drag, startPoint x: 403, startPoint y: 272, endPoint x: 116, endPoint y: 250, distance: 288.4
click at [116, 249] on div "Home Creator Analytics Team Analytics Izzy AI Chatter Content Setup Chat Monito…" at bounding box center [335, 184] width 671 height 368
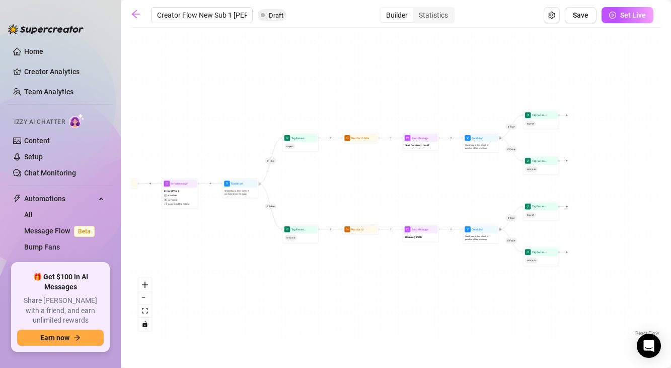
drag, startPoint x: 333, startPoint y: 270, endPoint x: 282, endPoint y: 295, distance: 56.5
click at [283, 296] on div "If True If False If True If False If True If False Wait for 1m Send Message For…" at bounding box center [396, 185] width 530 height 305
click at [147, 287] on icon "zoom in" at bounding box center [145, 285] width 6 height 6
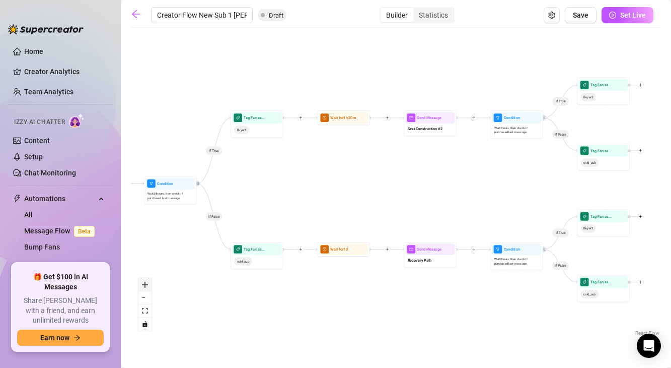
click at [147, 287] on icon "zoom in" at bounding box center [145, 285] width 6 height 6
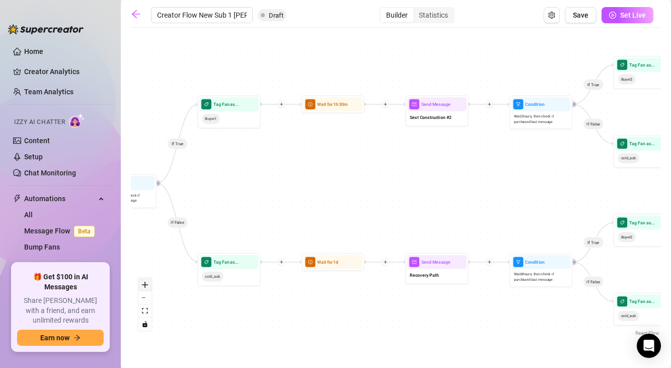
click at [147, 287] on icon "zoom in" at bounding box center [145, 285] width 6 height 6
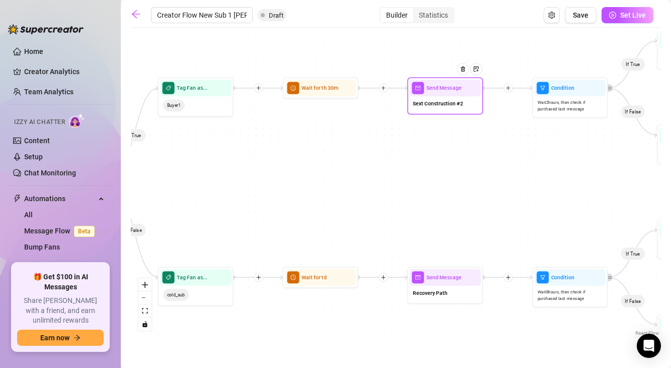
click at [441, 111] on div "Sext Construction #2" at bounding box center [445, 104] width 71 height 16
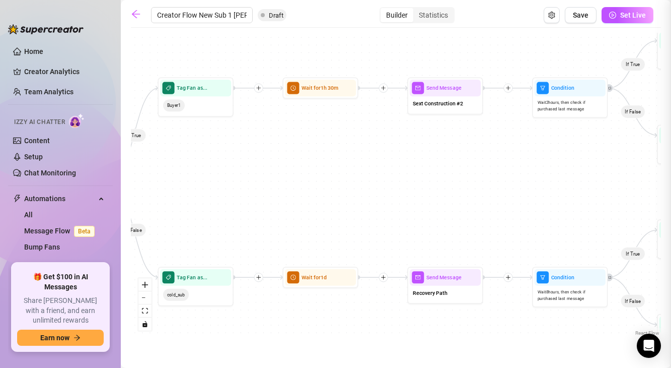
type textarea "Ok, you saw how intense that was. Here’s the problem… most guys who stop there …"
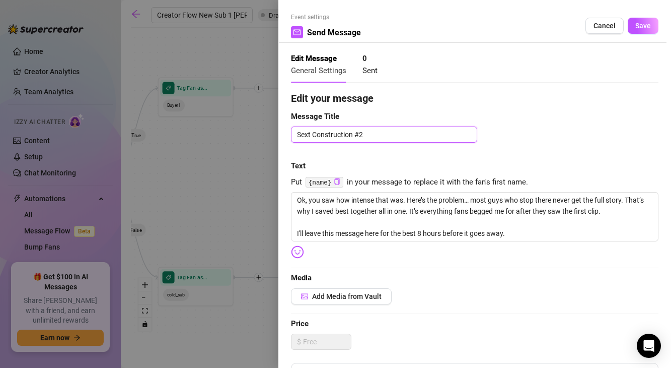
drag, startPoint x: 374, startPoint y: 134, endPoint x: 287, endPoint y: 130, distance: 86.7
click at [287, 130] on div "Event settings Send Message Cancel Save Edit Message General Settings 0 Sent Ed…" at bounding box center [475, 184] width 393 height 368
type textarea "Co"
click at [602, 31] on button "Cancel" at bounding box center [605, 26] width 38 height 16
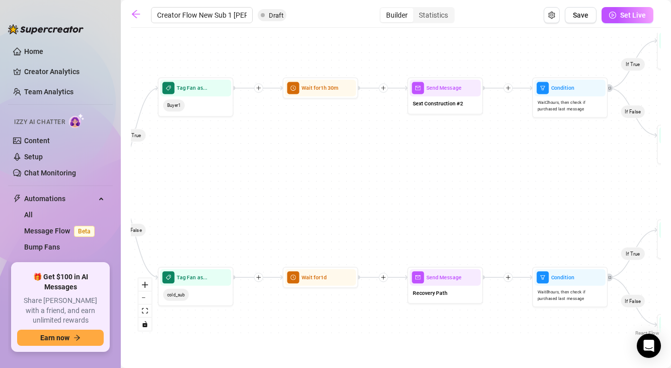
drag, startPoint x: 400, startPoint y: 341, endPoint x: 513, endPoint y: 320, distance: 114.2
click at [514, 321] on main "Creator Flow New Sub 1 Rodrigo Draft Builder Statistics Save Set Live If True I…" at bounding box center [396, 184] width 551 height 368
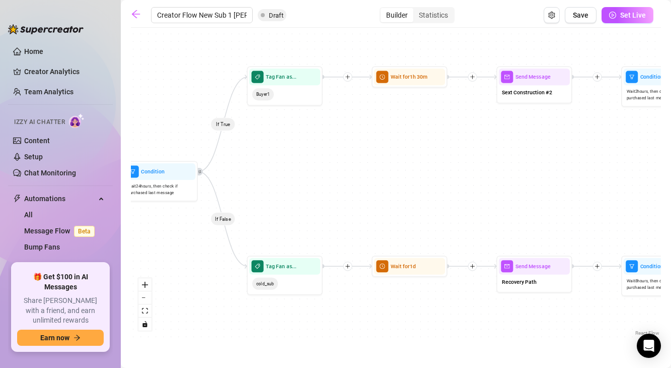
drag, startPoint x: 426, startPoint y: 239, endPoint x: 519, endPoint y: 204, distance: 99.9
click at [519, 204] on div "If True If False If True If False If True If False Wait for 1m Send Message For…" at bounding box center [396, 185] width 530 height 305
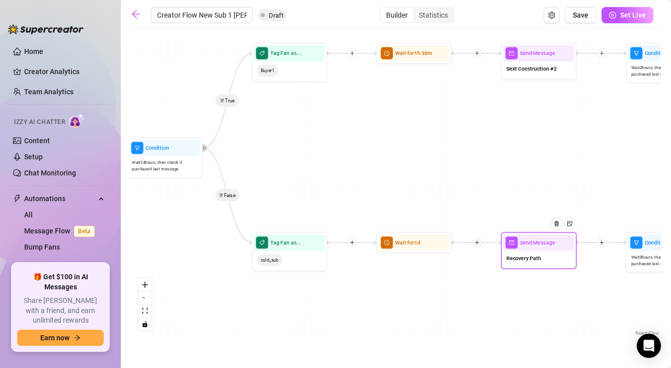
click at [526, 258] on span "Recovery Path" at bounding box center [524, 258] width 35 height 9
type textarea "Crazy stat: 7 out of 10 fans who skip my welcome video end up regretting it bec…"
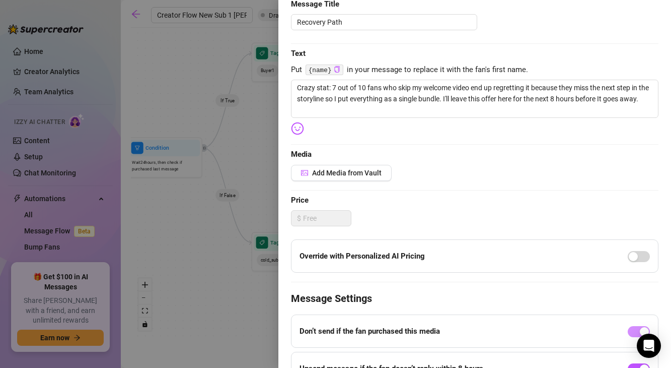
scroll to position [12, 0]
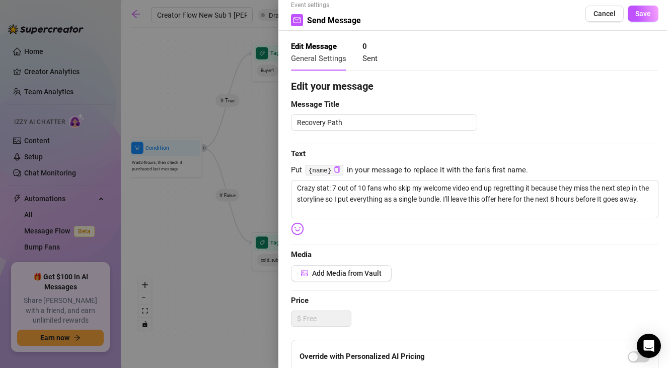
click at [209, 239] on div at bounding box center [335, 184] width 671 height 368
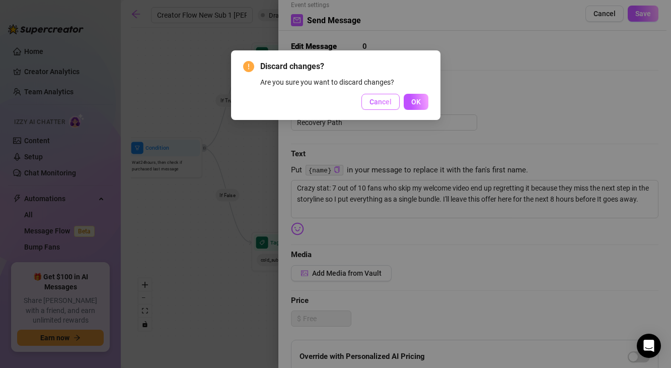
click at [384, 105] on span "Cancel" at bounding box center [381, 102] width 22 height 8
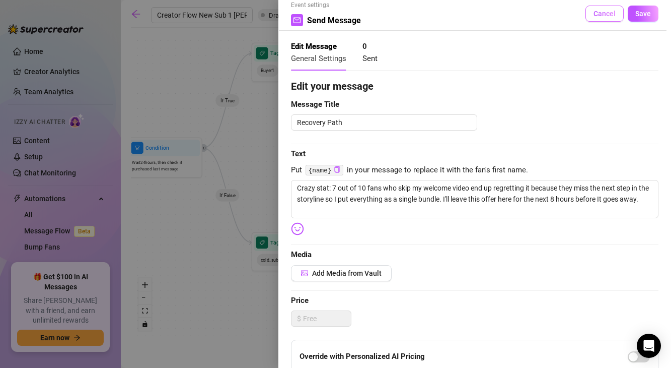
click at [606, 18] on span "Cancel" at bounding box center [605, 14] width 22 height 8
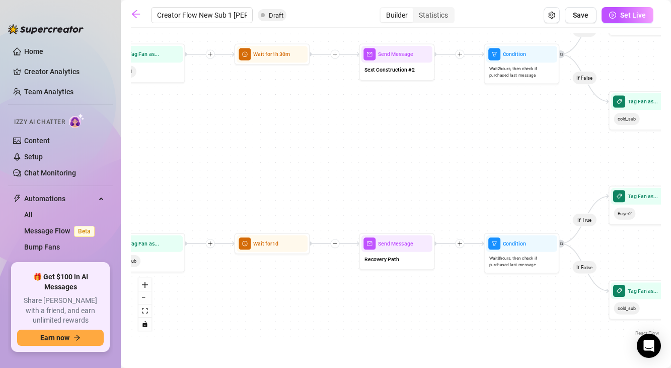
drag, startPoint x: 552, startPoint y: 150, endPoint x: 407, endPoint y: 151, distance: 144.6
click at [408, 151] on div "If True If False If True If False If True If False Wait for 1m Send Message For…" at bounding box center [396, 185] width 530 height 305
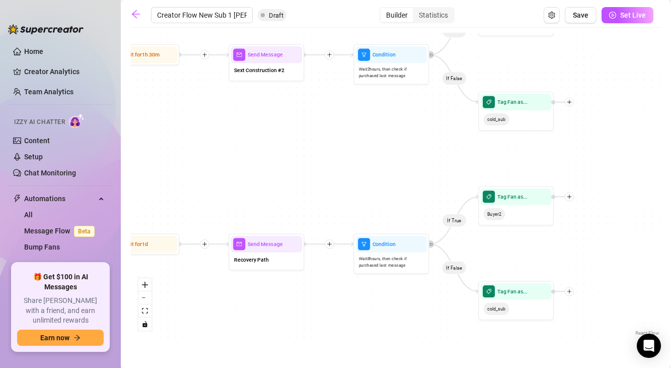
drag, startPoint x: 470, startPoint y: 162, endPoint x: 335, endPoint y: 162, distance: 135.0
click at [335, 162] on div "If True If False If True If False If True If False Wait for 1m Send Message For…" at bounding box center [396, 185] width 530 height 305
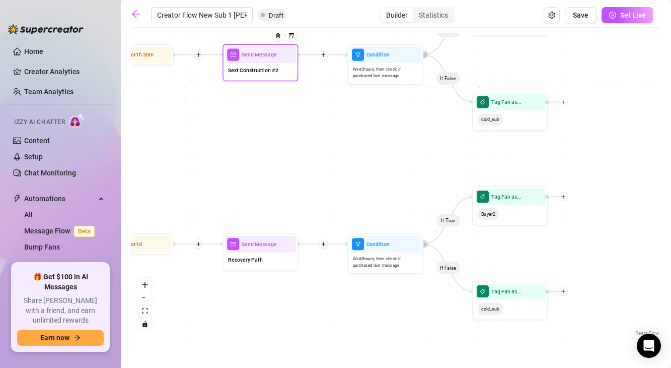
click at [276, 79] on div "Sext Construction #2" at bounding box center [260, 71] width 71 height 16
type textarea "Ok, you saw how intense that was. Here’s the problem… most guys who stop there …"
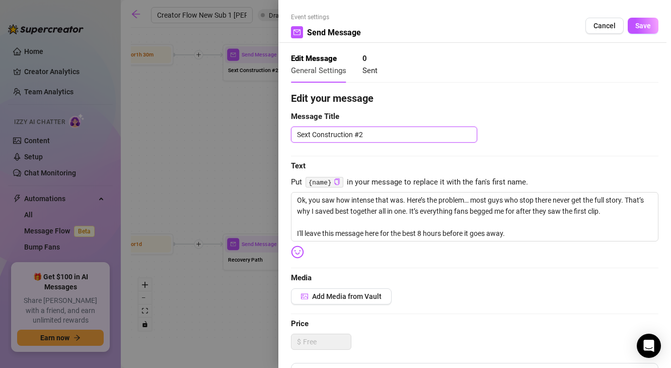
drag, startPoint x: 354, startPoint y: 132, endPoint x: 284, endPoint y: 131, distance: 70.5
click at [285, 131] on div "Event settings Send Message Cancel Save Edit Message General Settings 0 Sent Ed…" at bounding box center [475, 184] width 393 height 368
type textarea "C#2"
type textarea "CO#2"
type textarea "C#2"
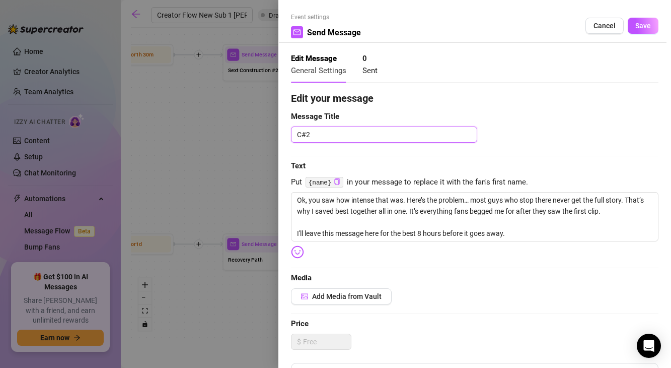
type textarea "Co#2"
type textarea "Col#2"
type textarea "Coll#2"
type textarea "Colla#2"
type textarea "Collab#2"
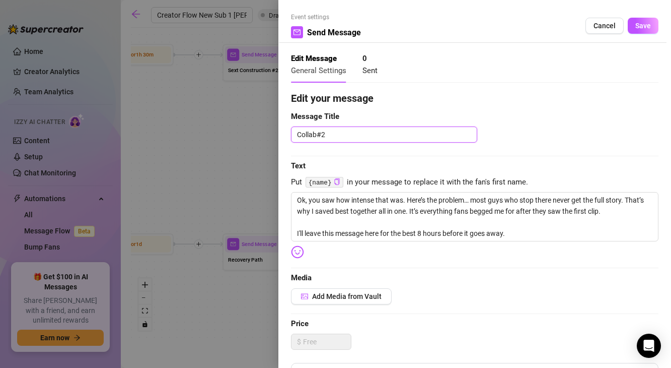
type textarea "Collab #2"
type textarea "Collab #"
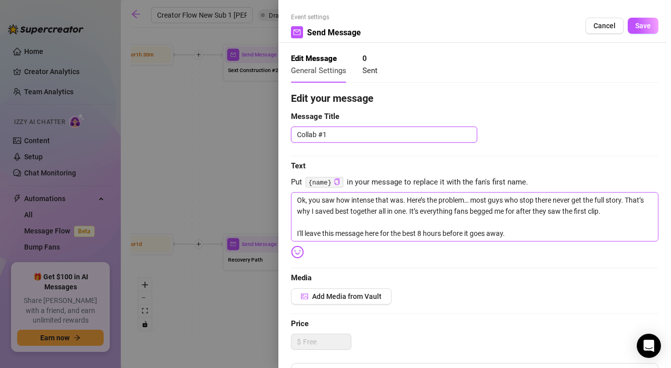
type textarea "Collab #1"
drag, startPoint x: 300, startPoint y: 198, endPoint x: 554, endPoint y: 238, distance: 256.9
click at [554, 238] on textarea "Ok, you saw how intense that was. Here’s the problem… most guys who stop there …" at bounding box center [475, 216] width 368 height 49
type textarea "O"
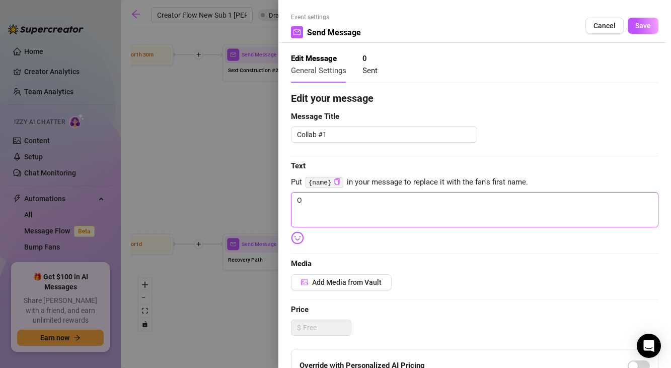
type textarea "Write your message here"
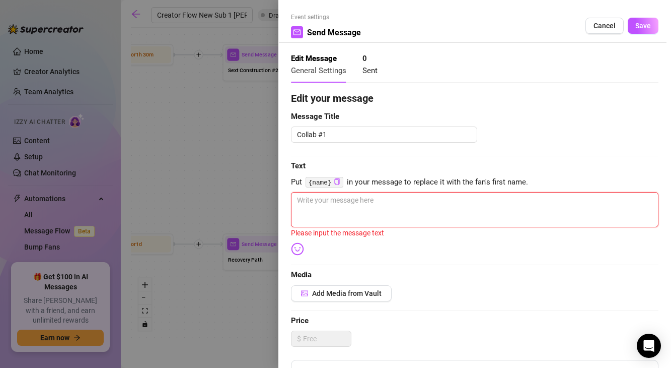
type textarea "D"
type textarea "Do"
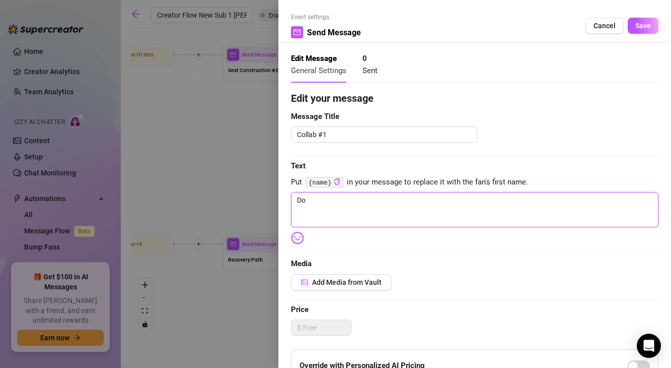
type textarea "Do"
type textarea "Do u"
type textarea "Do uo"
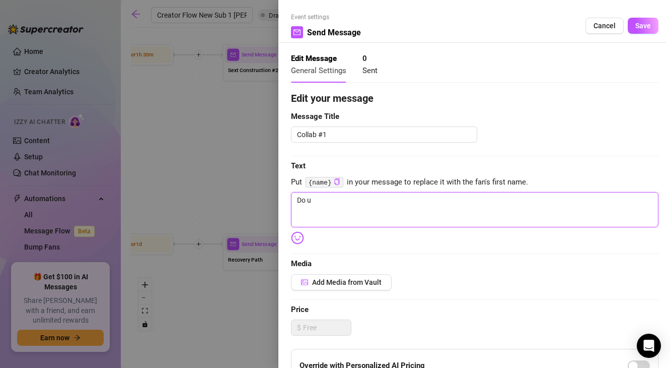
type textarea "Do uo"
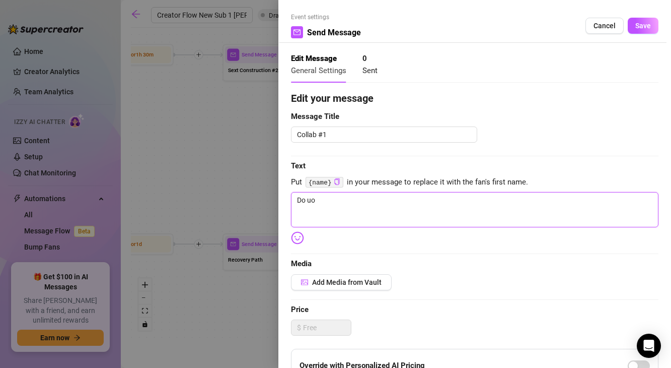
type textarea "Do u"
type textarea "Do"
type textarea "Do y"
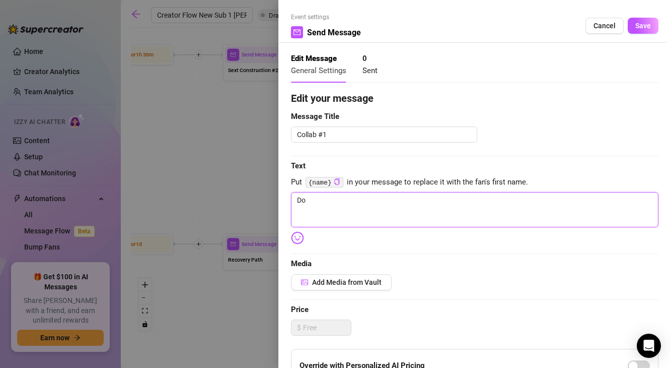
type textarea "Do y"
type textarea "Do yo"
type textarea "Do you"
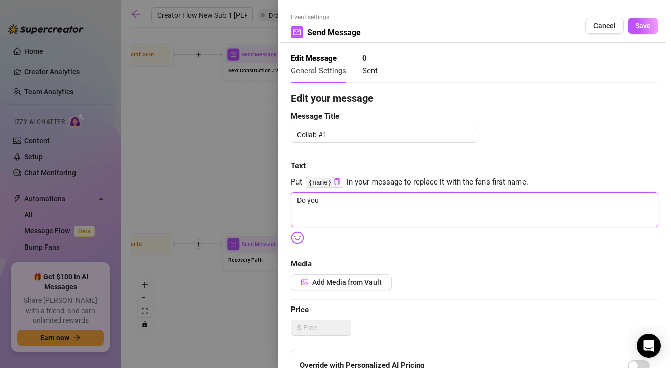
type textarea "Do you"
type textarea "Do you w"
type textarea "Do you wn"
type textarea "Do you wna"
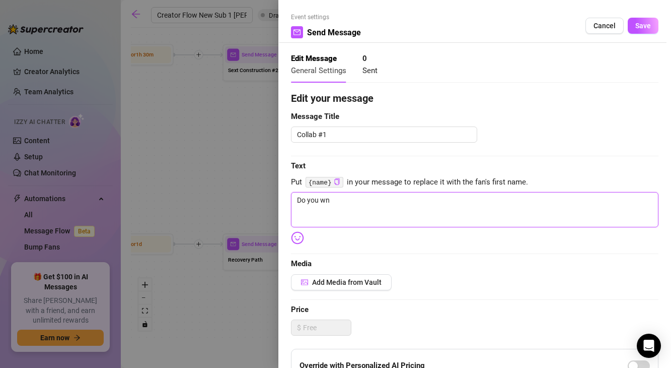
type textarea "Do you wna"
type textarea "Do you wnat"
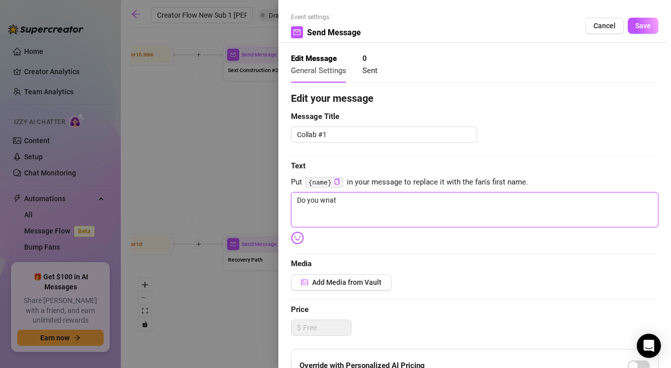
type textarea "Do you wnat t"
type textarea "Do you wnat"
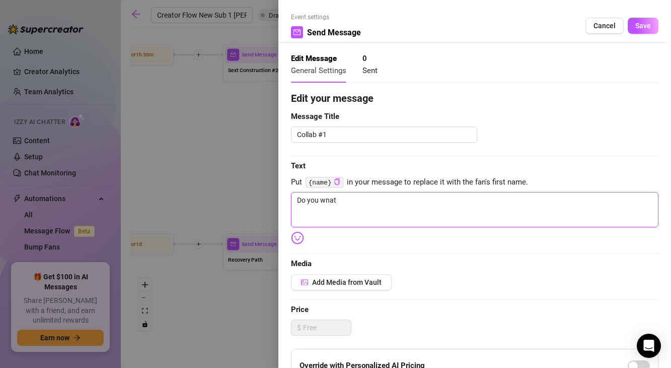
type textarea "Do you wnat"
type textarea "Do you wna"
type textarea "Do you wn"
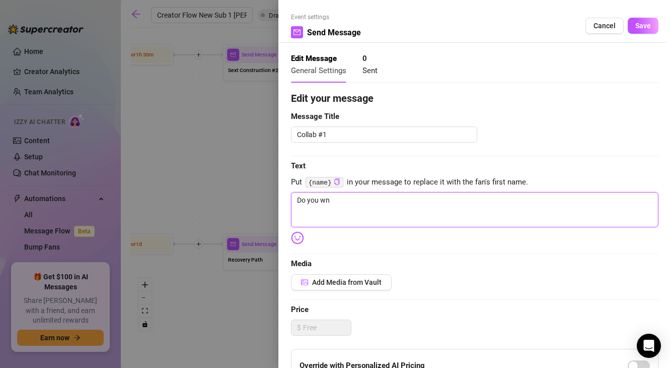
type textarea "Do you w"
type textarea "Do you wa"
type textarea "Do you wan"
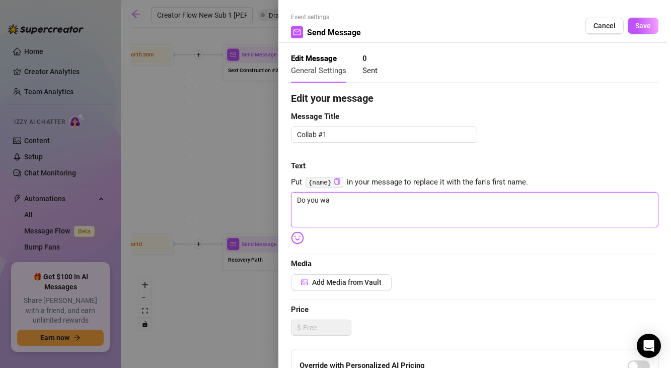
type textarea "Do you wan"
type textarea "Do you want"
type textarea "Do you want t"
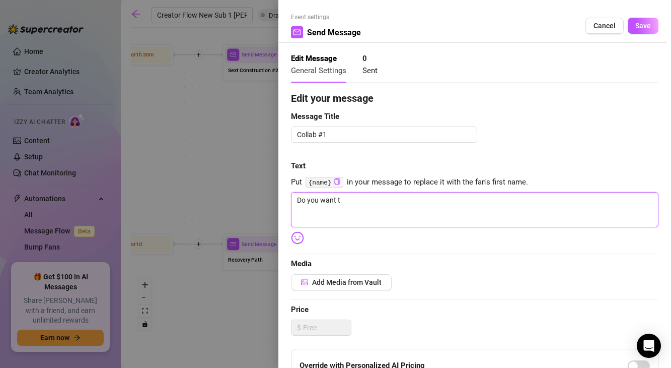
type textarea "Do you want to"
type textarea "Do you want to s"
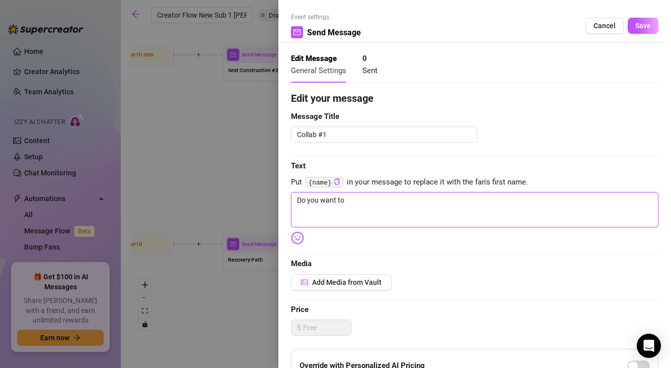
type textarea "Do you want to s"
type textarea "Do you want to se"
type textarea "Do you want to see"
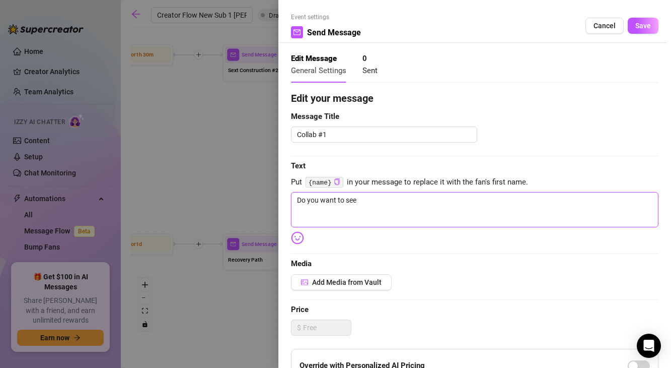
type textarea "Do you want to see"
type textarea "Do you want to see w"
type textarea "Do you want to see wh"
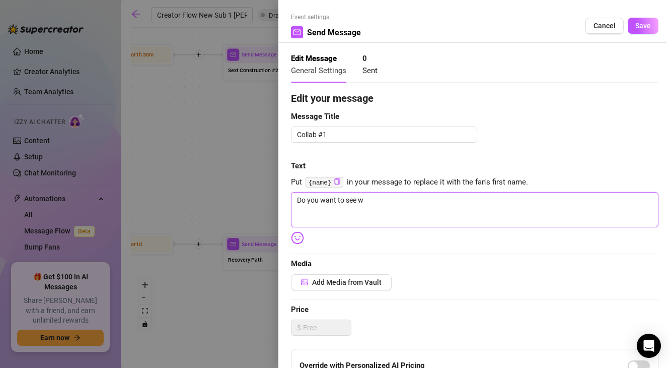
type textarea "Do you want to see wh"
type textarea "Do you want to see wha"
type textarea "Do you want to see what"
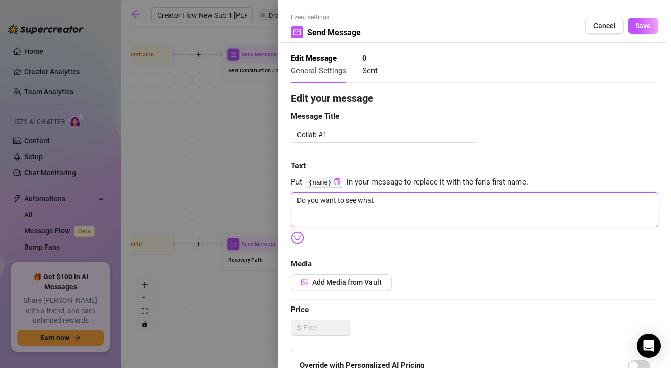
type textarea "Do you want to see what"
type textarea "Do you want to see what w"
type textarea "Do you want to see what wh"
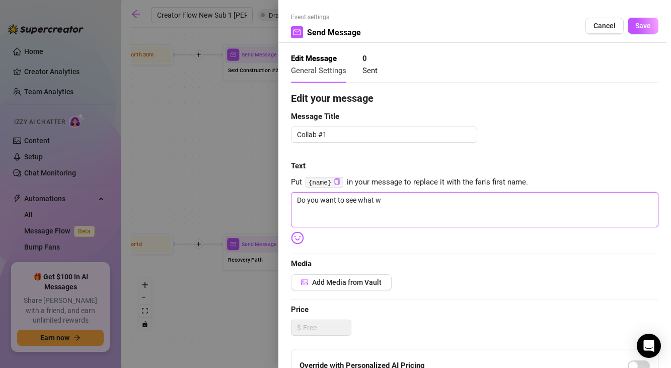
type textarea "Do you want to see what wh"
type textarea "Do you want to see what wha"
type textarea "Do you want to see what whap"
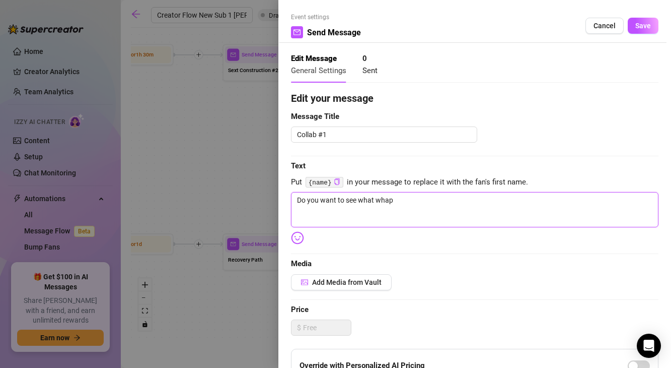
type textarea "Do you want to see what whapp"
type textarea "Do you want to see what whappe"
type textarea "Do you want to see what whappen"
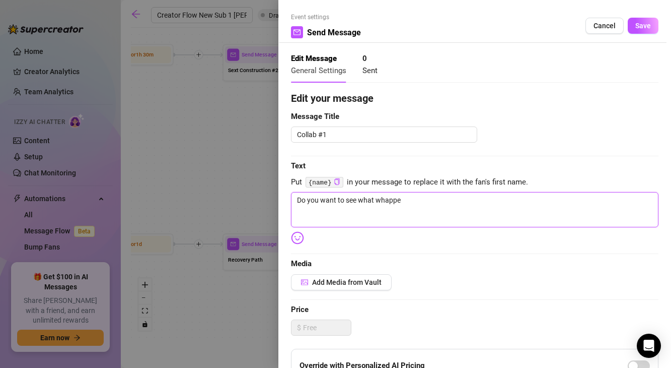
type textarea "Do you want to see what whappen"
type textarea "Do you want to see what whappenr"
type textarea "Do you want to see what whappenrd"
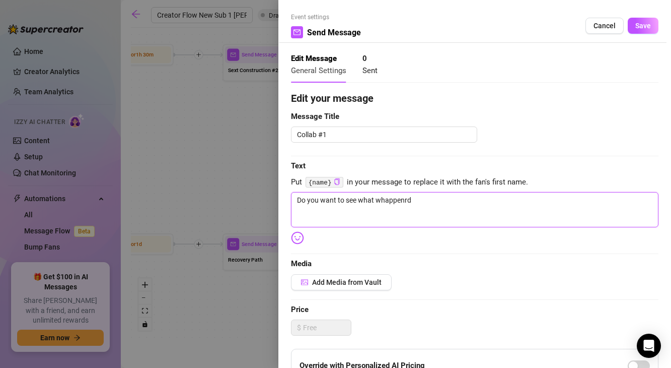
type textarea "Do you want to see what whappenrd"
type textarea "Do you want to see what whappenr"
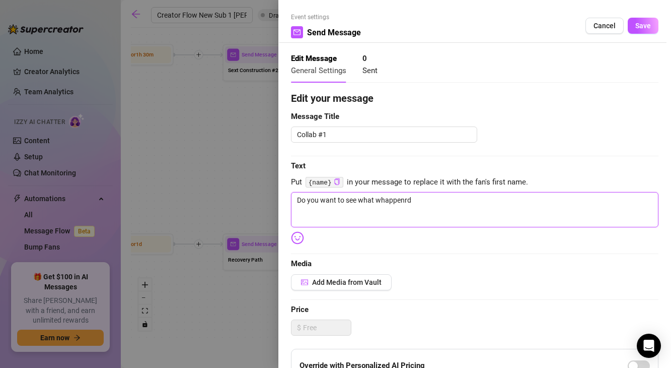
type textarea "Do you want to see what whappenr"
type textarea "Do you want to see what whappenre"
type textarea "Do you want to see what whappenr"
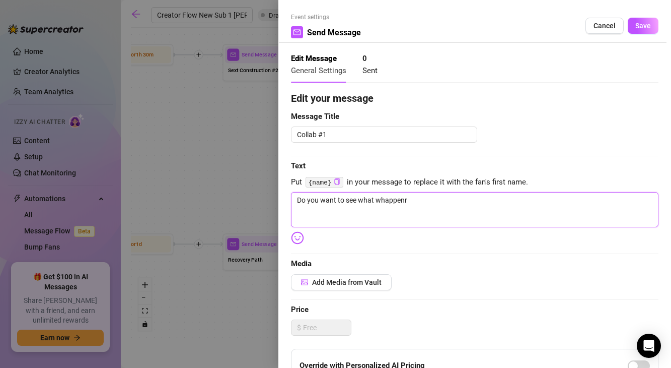
type textarea "Do you want to see what whappen"
type textarea "Do you want to see what whappene"
type textarea "Do you want to see what whappened"
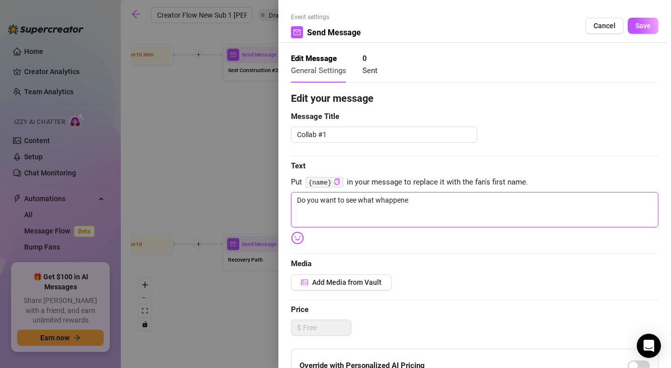
type textarea "Do you want to see what whappened"
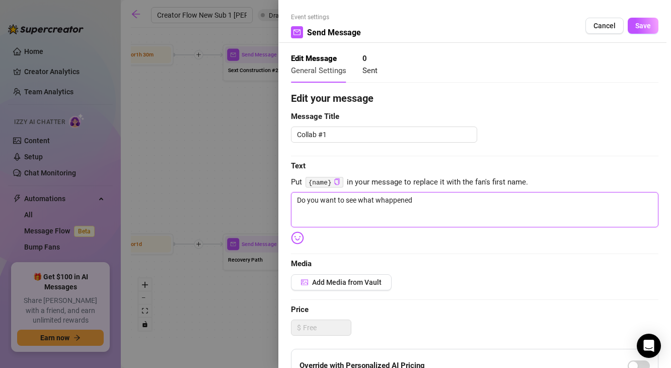
click at [396, 199] on textarea "Do you want to see what whappened" at bounding box center [475, 209] width 368 height 35
type textarea "Do you want to see what whapened"
type textarea "Do you want to see what whaened"
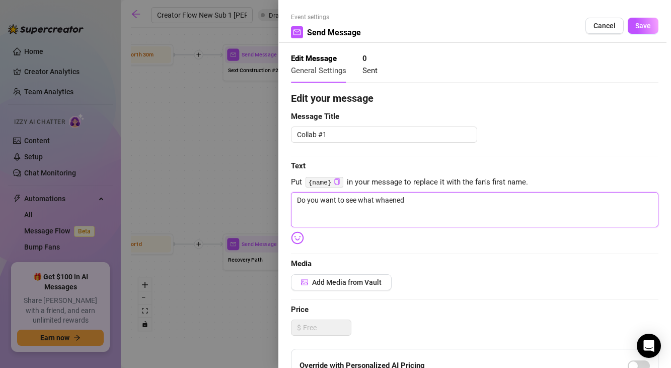
type textarea "Do you want to see what whened"
type textarea "Do you want to see what wened"
type textarea "Do you want to see what ened"
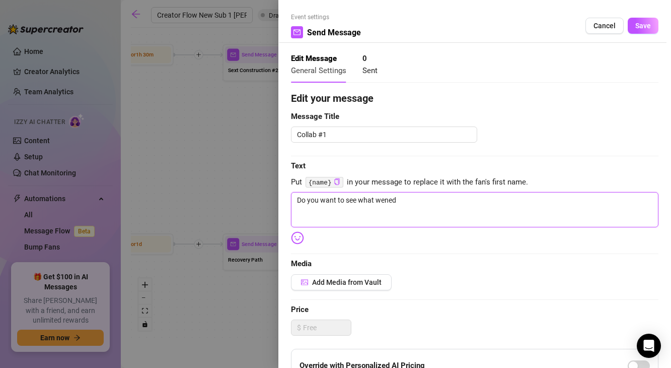
type textarea "Do you want to see what ened"
drag, startPoint x: 418, startPoint y: 199, endPoint x: 376, endPoint y: 199, distance: 42.3
click at [376, 199] on textarea "Do you want to see what ened" at bounding box center [475, 209] width 368 height 35
type textarea "Do you want to see what h"
type textarea "Do you want to see what hj"
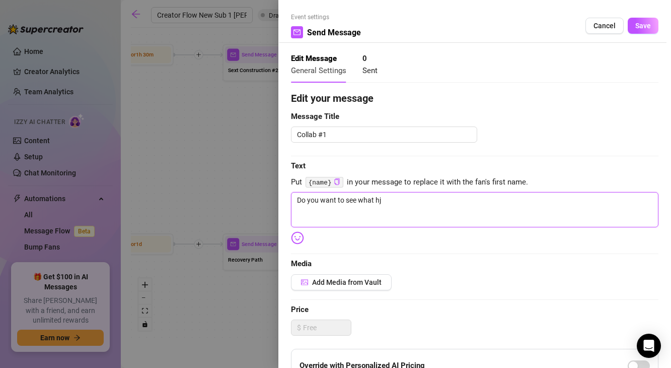
type textarea "Do you want to see what hja"
type textarea "Do you want to see what hjap"
type textarea "Do you want to see what hjapp"
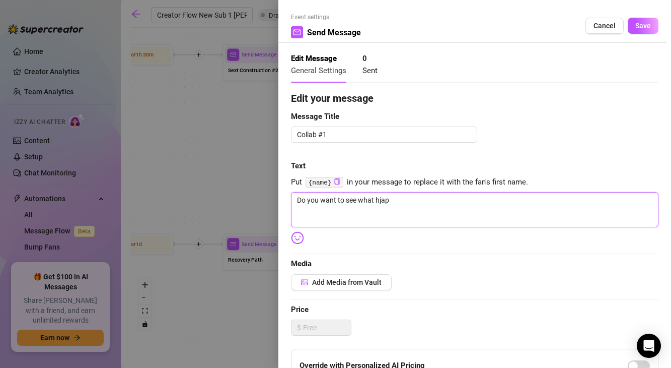
type textarea "Do you want to see what hjapp"
type textarea "Do you want to see what hjap"
type textarea "Do you want to see what hja"
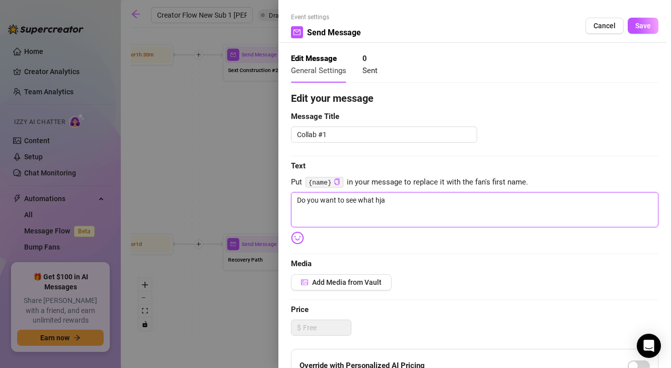
type textarea "Do you want to see what hj"
type textarea "Do you want to see what h"
type textarea "Do you want to see what ha"
type textarea "Do you want to see what hap"
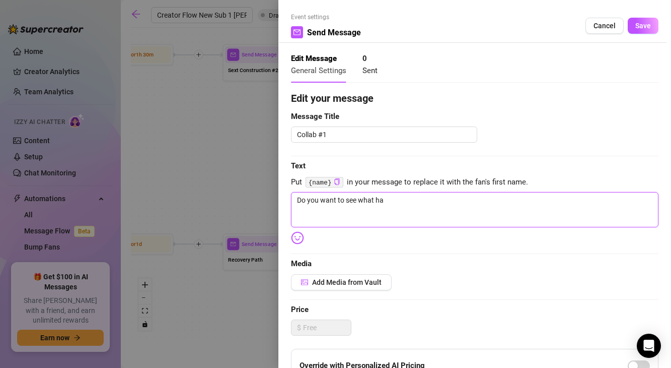
type textarea "Do you want to see what hap"
type textarea "Do you want to see what happ"
type textarea "Do you want to see what happe"
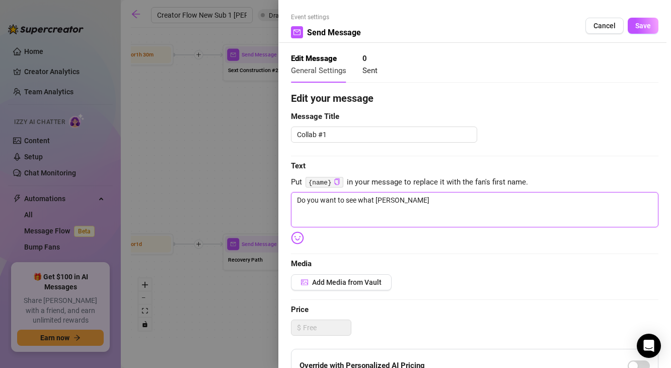
type textarea "Do you want to see what happen"
type textarea "Do you want to see what happene"
drag, startPoint x: 407, startPoint y: 201, endPoint x: 359, endPoint y: 197, distance: 47.5
click at [359, 197] on textarea "Do you want to see what happened" at bounding box center [475, 209] width 368 height 35
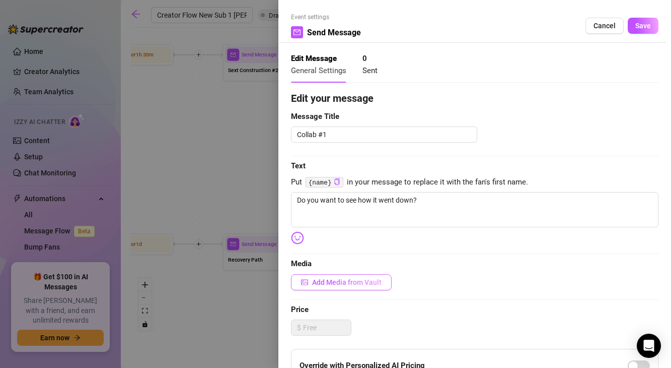
click at [339, 284] on span "Add Media from Vault" at bounding box center [347, 282] width 70 height 8
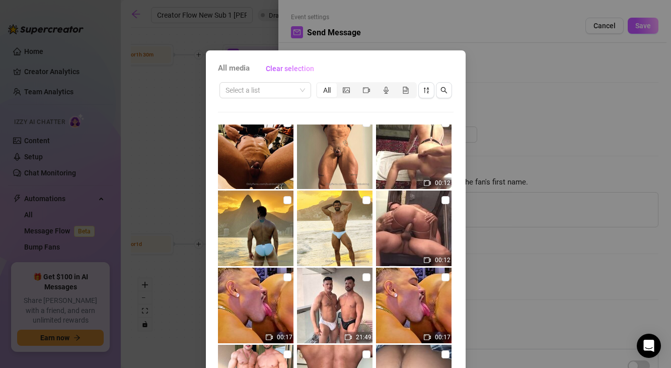
scroll to position [876, 0]
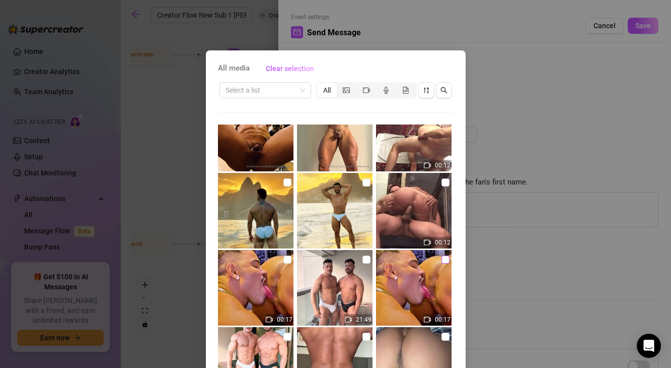
click at [446, 261] on input "checkbox" at bounding box center [446, 259] width 8 height 8
click at [372, 259] on img at bounding box center [335, 288] width 76 height 76
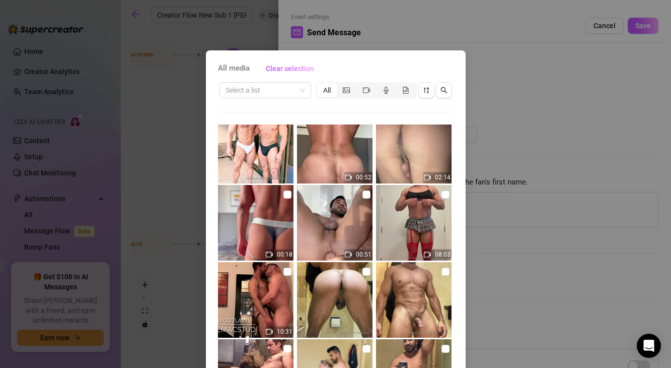
scroll to position [53, 0]
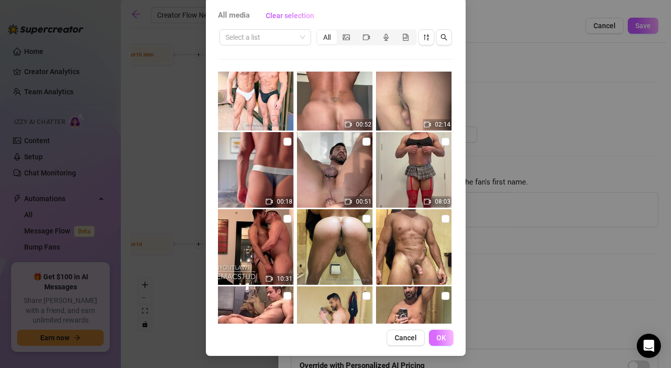
click at [445, 340] on span "OK" at bounding box center [442, 337] width 10 height 8
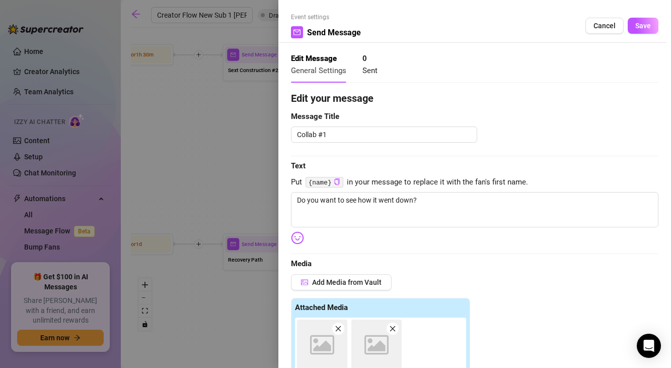
scroll to position [234, 0]
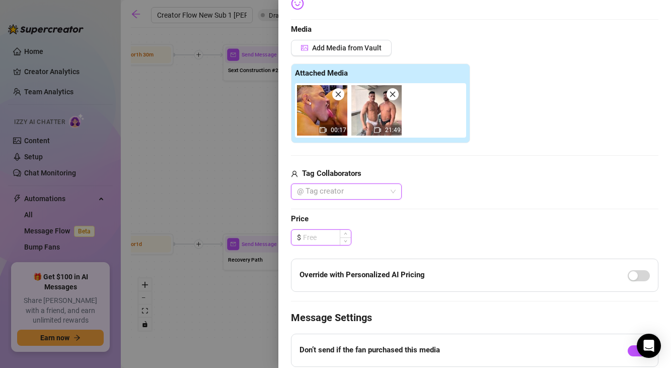
click at [322, 236] on input at bounding box center [327, 237] width 48 height 15
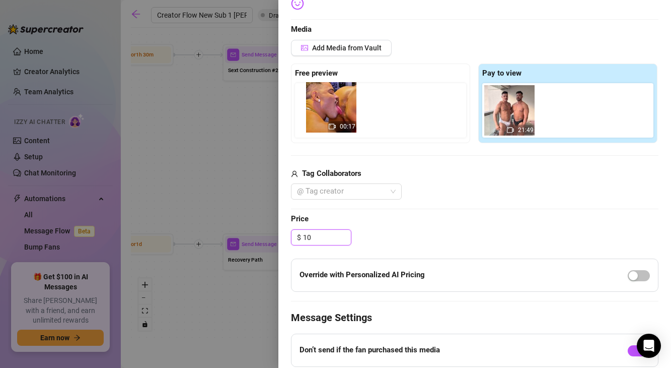
drag, startPoint x: 519, startPoint y: 118, endPoint x: 328, endPoint y: 114, distance: 191.0
click at [328, 114] on div "Free preview Pay to view 00:17 21:49" at bounding box center [475, 103] width 368 height 80
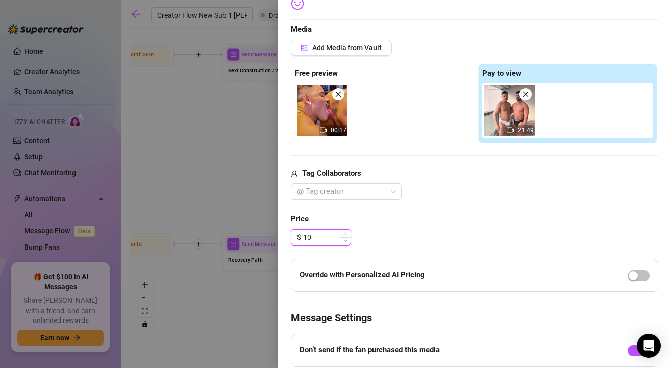
click at [318, 235] on input "10" at bounding box center [327, 237] width 48 height 15
click at [423, 241] on div "$ 19.99" at bounding box center [475, 237] width 368 height 16
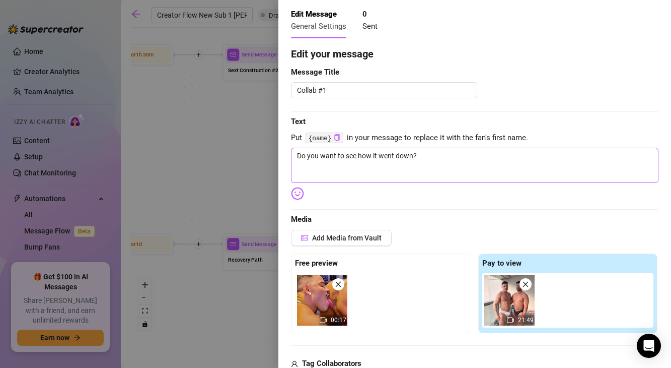
scroll to position [0, 0]
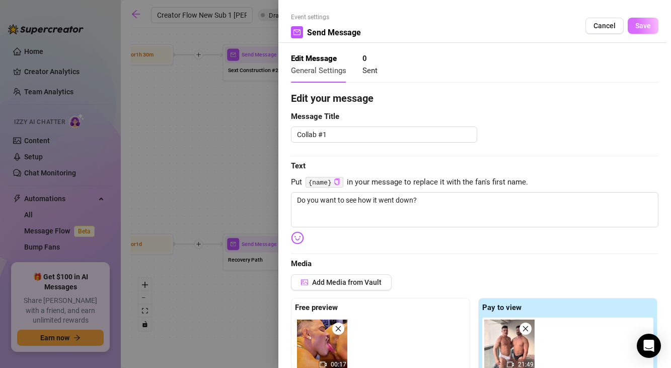
click at [642, 26] on span "Save" at bounding box center [644, 26] width 16 height 8
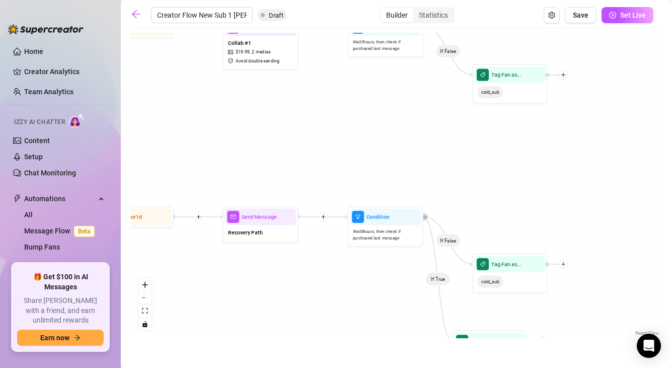
drag, startPoint x: 509, startPoint y: 197, endPoint x: 480, endPoint y: 335, distance: 141.6
click at [481, 336] on div "Tag Fan as..." at bounding box center [489, 340] width 71 height 17
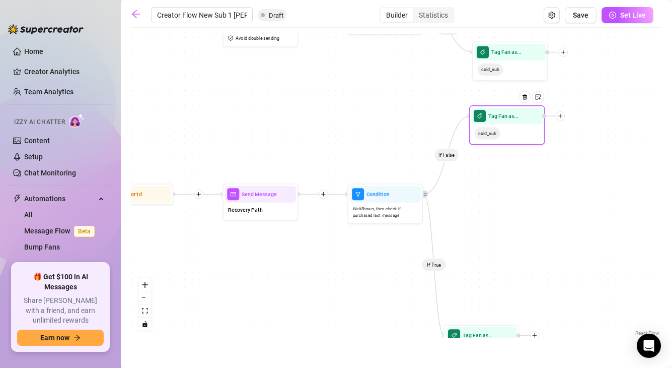
drag, startPoint x: 503, startPoint y: 252, endPoint x: 500, endPoint y: 124, distance: 127.5
click at [500, 124] on div "cold_sub" at bounding box center [507, 133] width 71 height 18
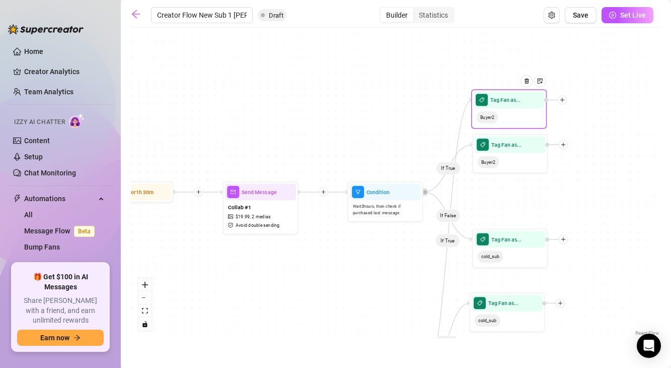
drag, startPoint x: 488, startPoint y: 327, endPoint x: 516, endPoint y: 89, distance: 239.9
click at [378, 102] on div "If True If False If True If False If True If False Wait for 1m Send Message For…" at bounding box center [396, 185] width 530 height 305
click at [582, 15] on span "Save" at bounding box center [581, 15] width 16 height 8
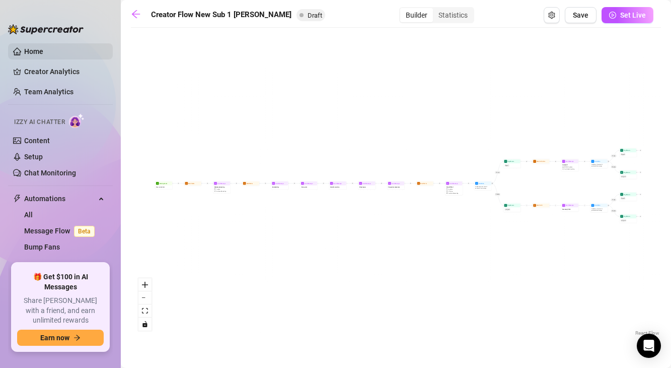
click at [43, 50] on link "Home" at bounding box center [33, 51] width 19 height 8
